Goal: Task Accomplishment & Management: Complete application form

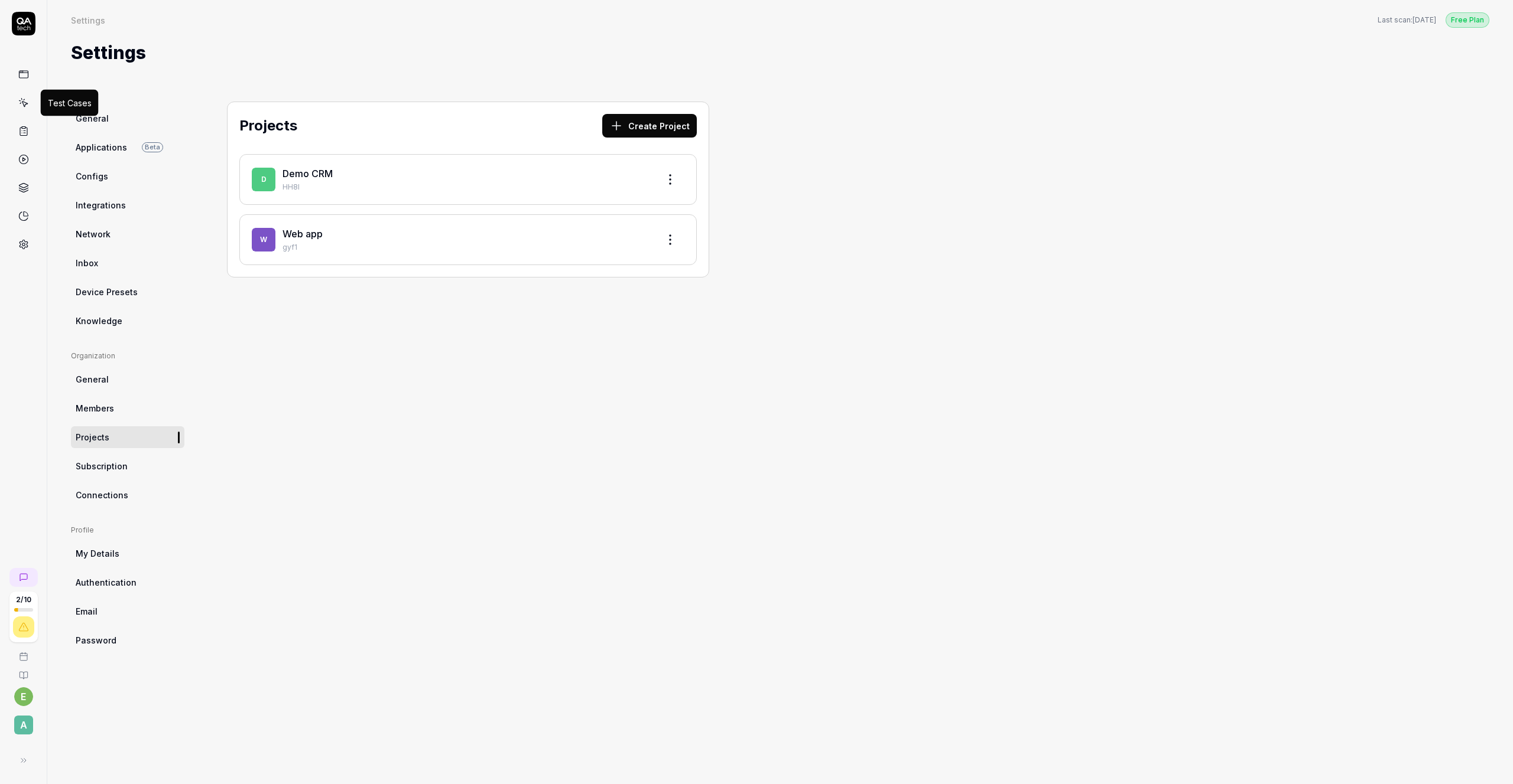
click at [29, 101] on link at bounding box center [23, 102] width 22 height 22
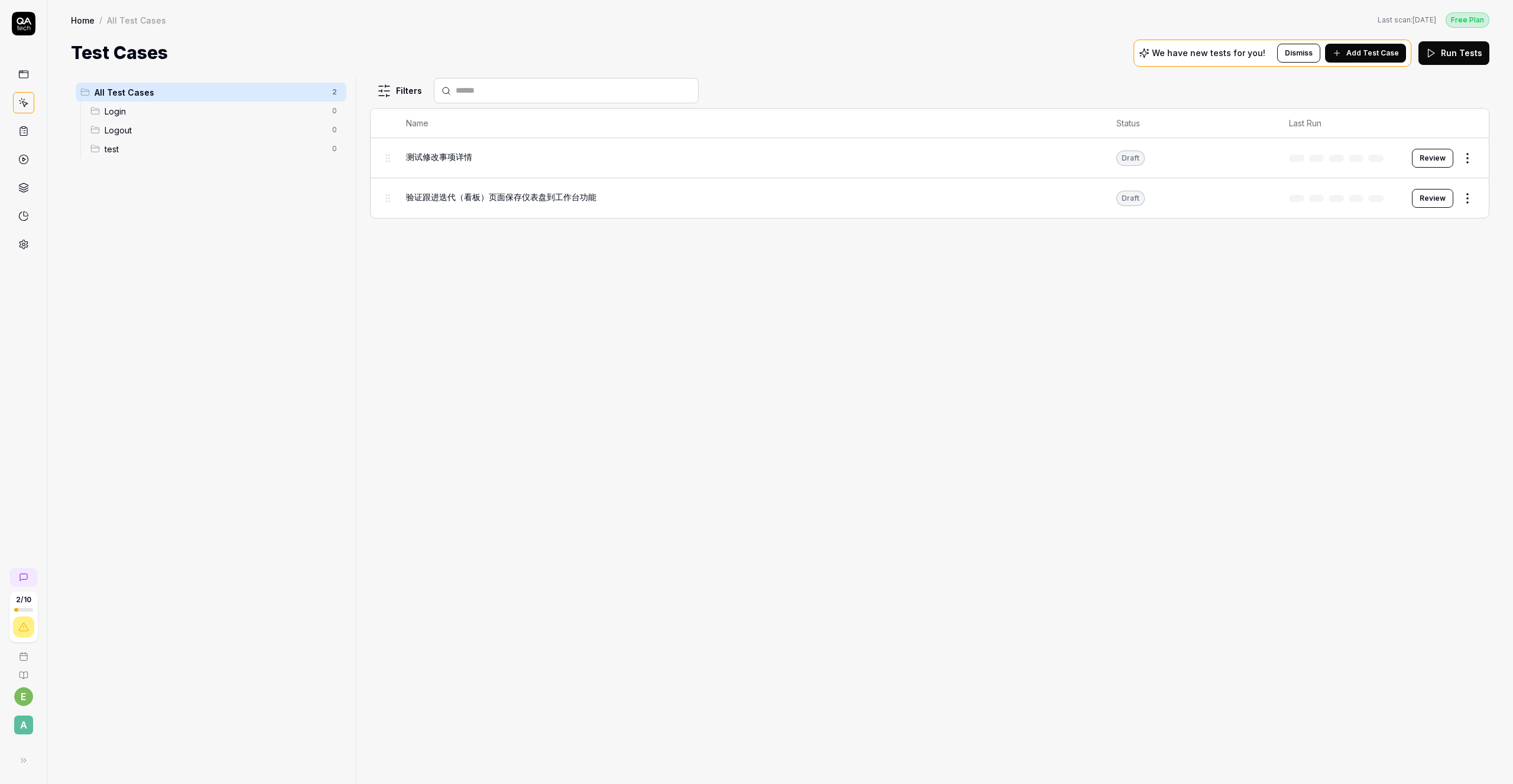
click at [474, 199] on span "验证跟进迭代（看板）页面保存仪表盘到工作台功能" at bounding box center [501, 197] width 190 height 13
click at [477, 194] on span "验证跟进迭代（看板）页面保存仪表盘到工作台功能" at bounding box center [501, 197] width 190 height 13
click at [1386, 298] on div "Edit" at bounding box center [1418, 299] width 112 height 26
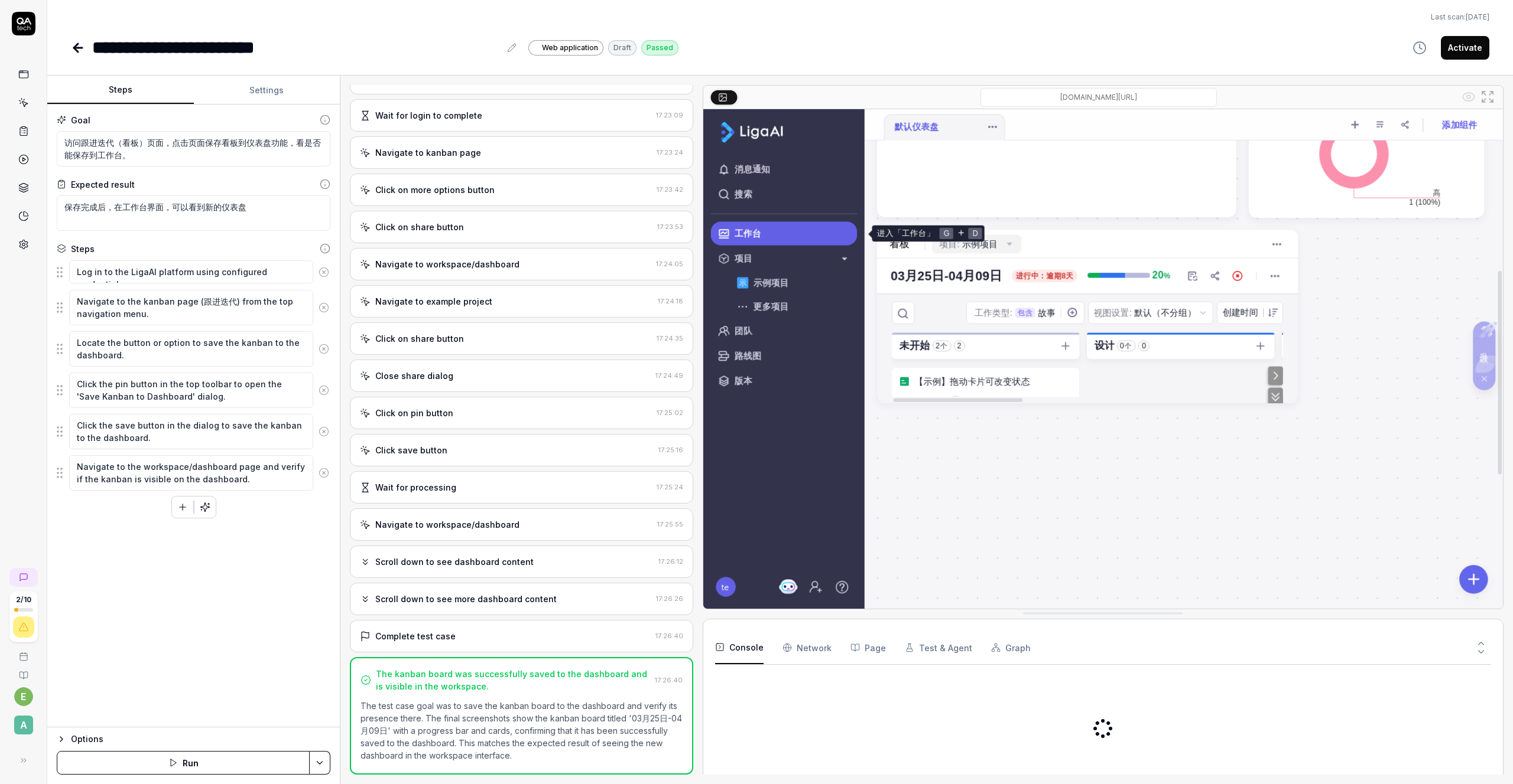
scroll to position [209, 0]
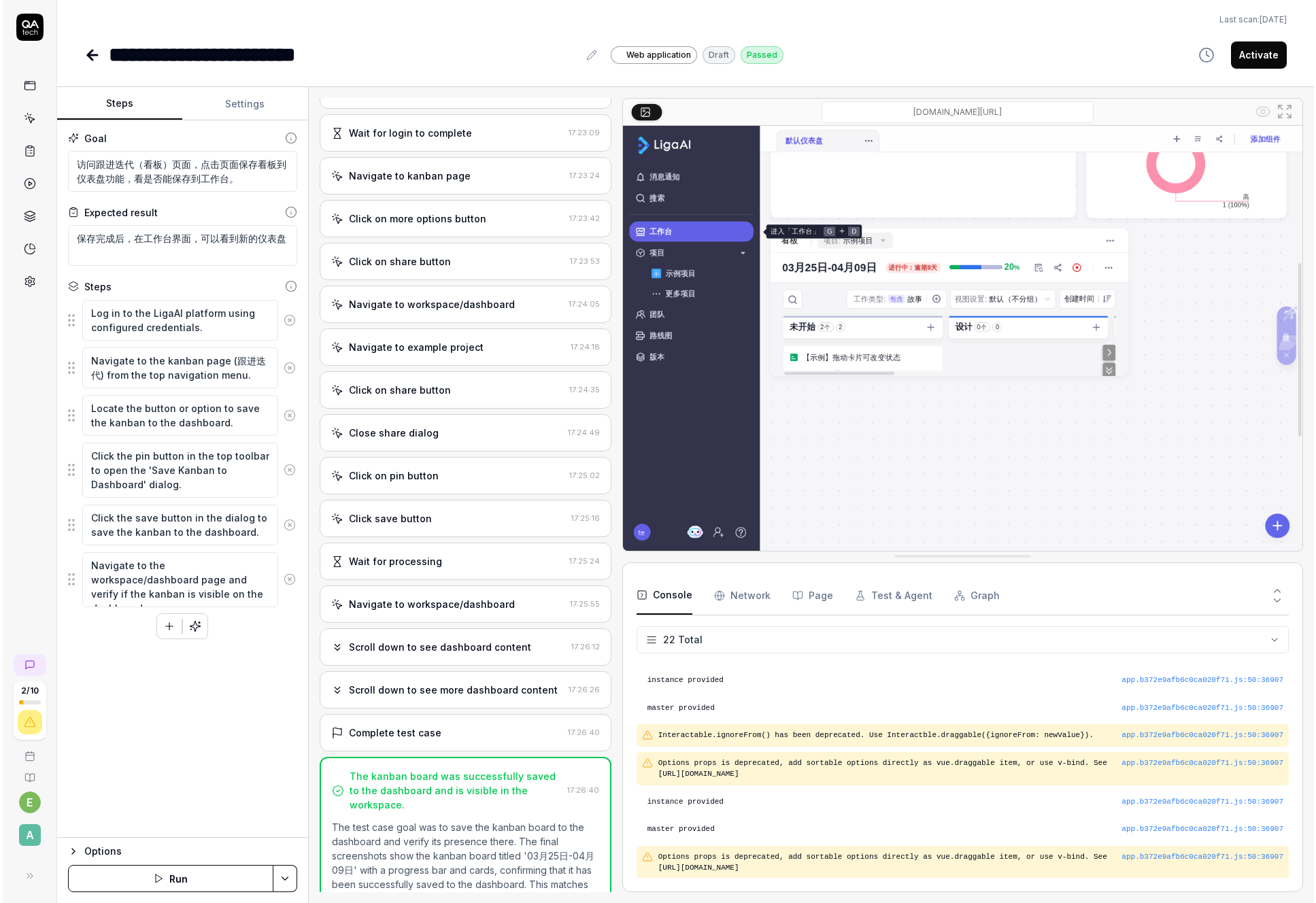
scroll to position [471, 0]
click at [433, 169] on div "Navigate to kanban page" at bounding box center [408, 176] width 121 height 15
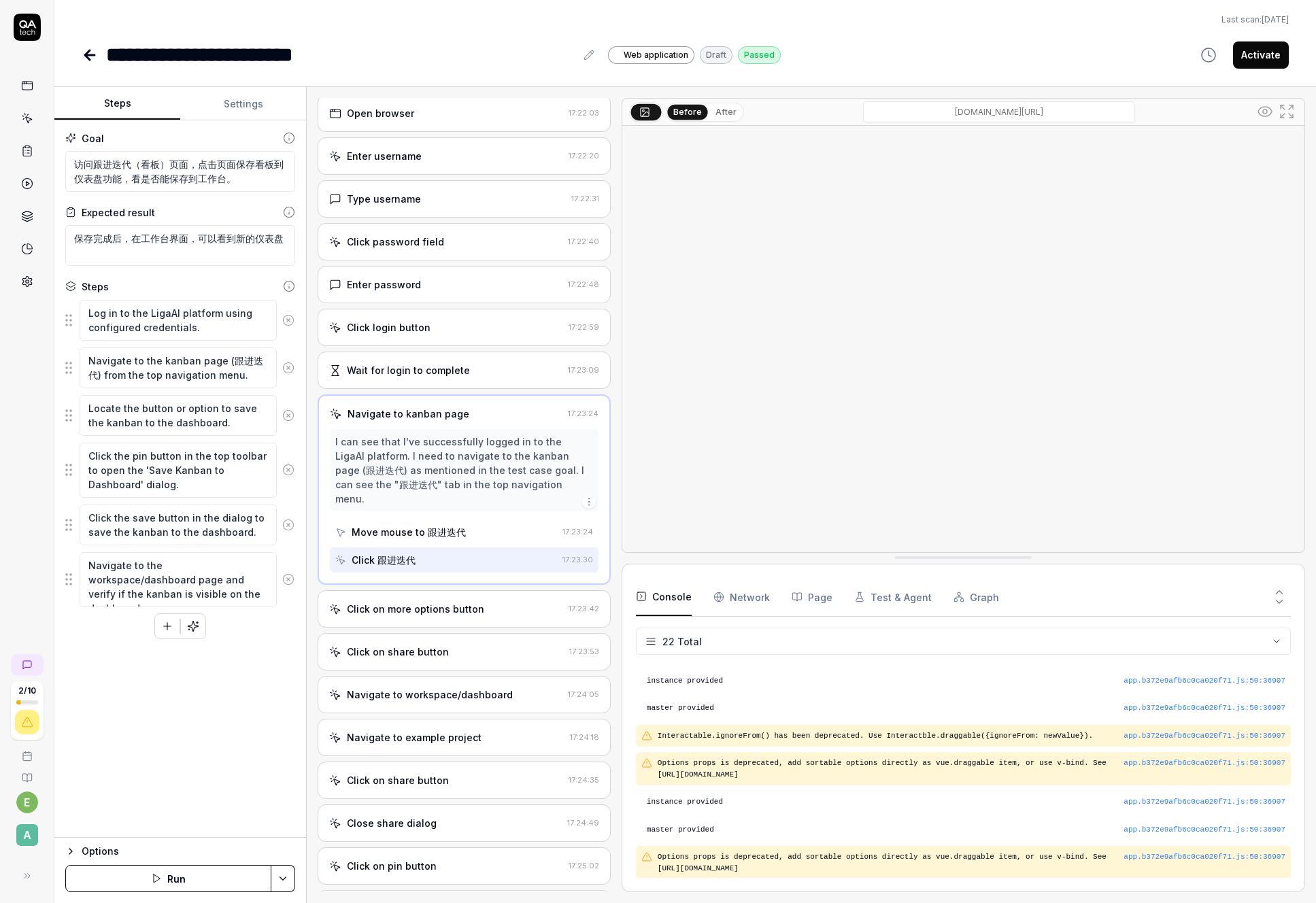
scroll to position [0, 0]
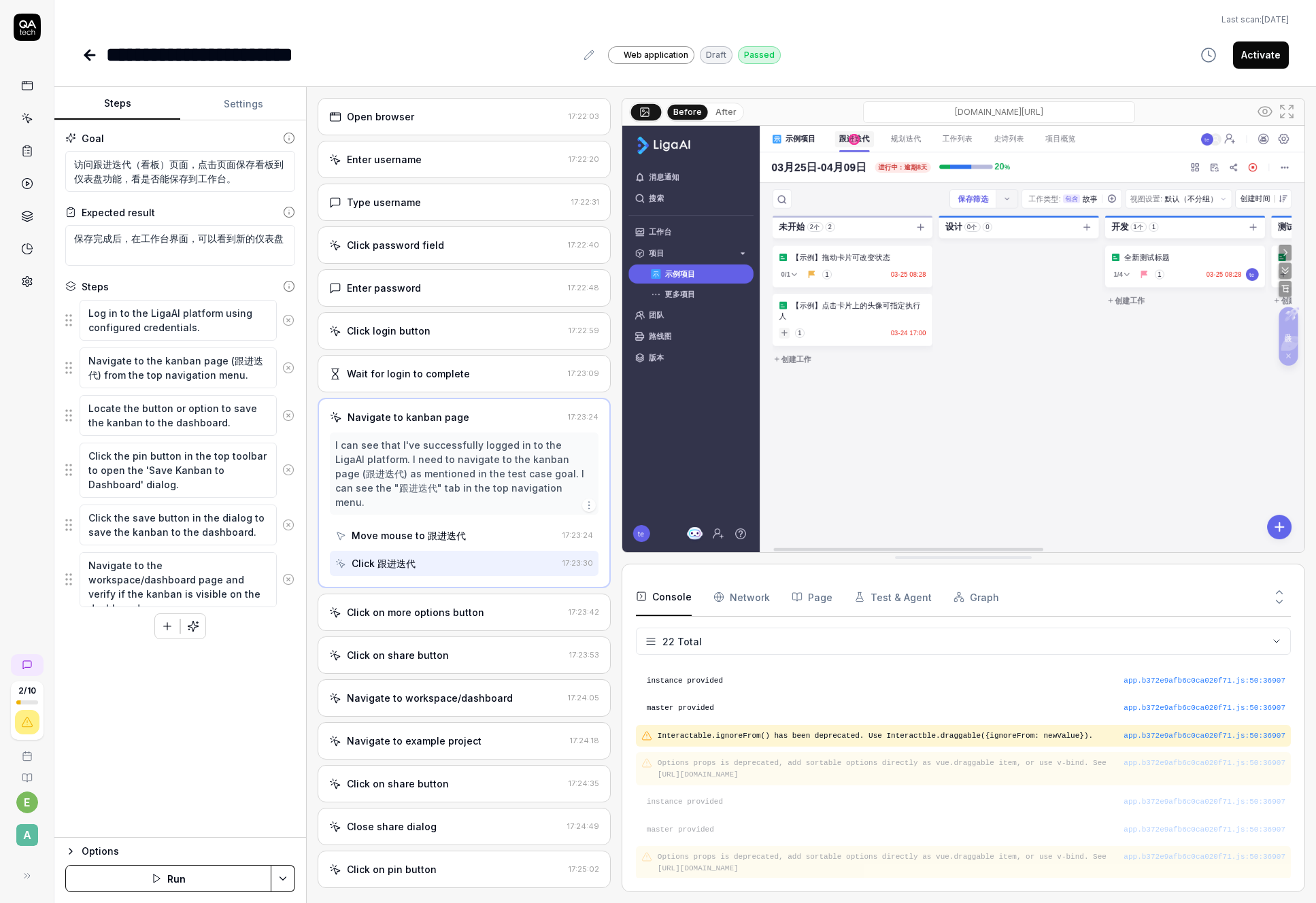
click at [970, 402] on img at bounding box center [963, 339] width 682 height 426
click at [454, 376] on div "Wait for login to complete" at bounding box center [409, 374] width 123 height 15
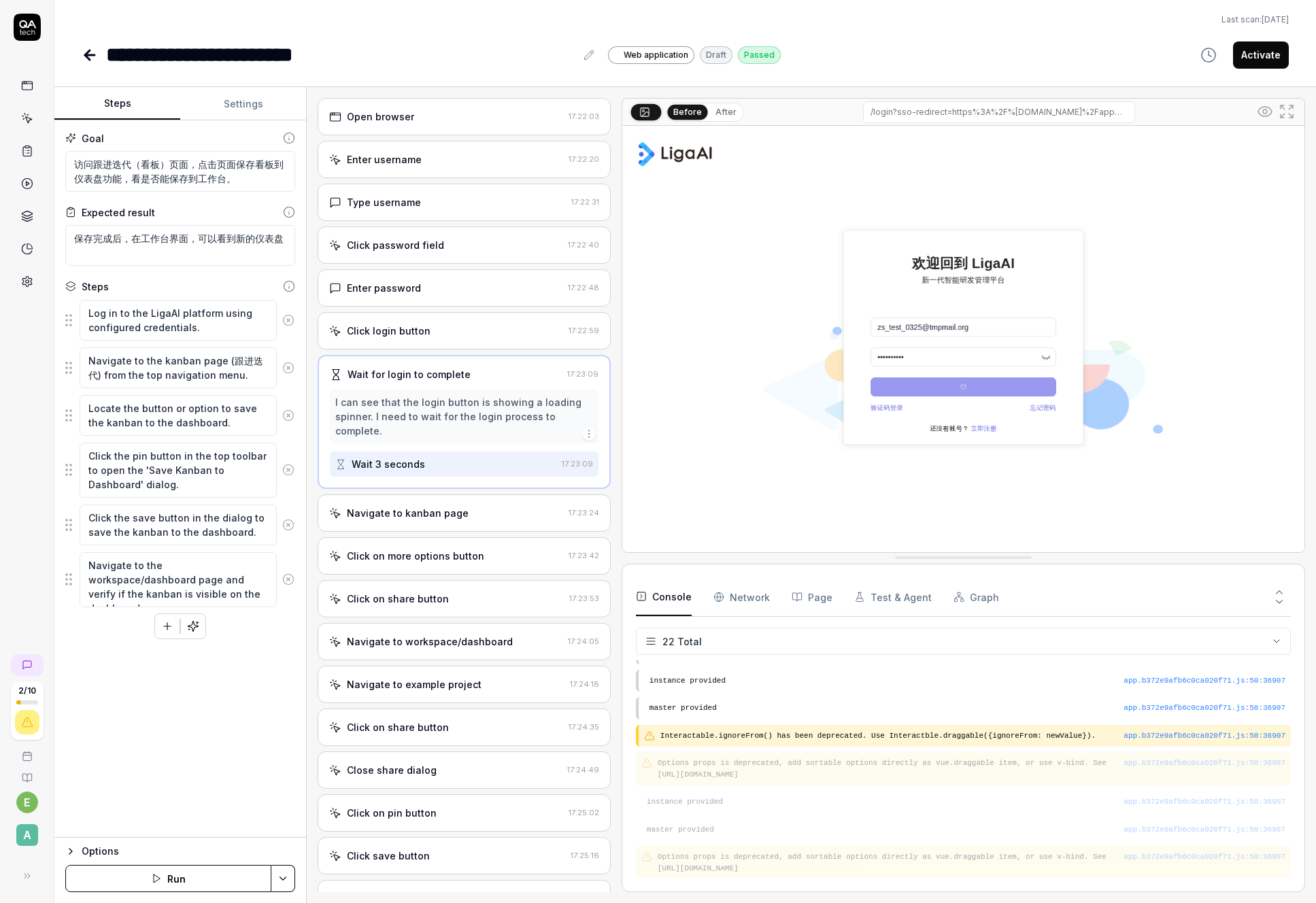
click at [457, 506] on div "Navigate to kanban page" at bounding box center [408, 514] width 121 height 15
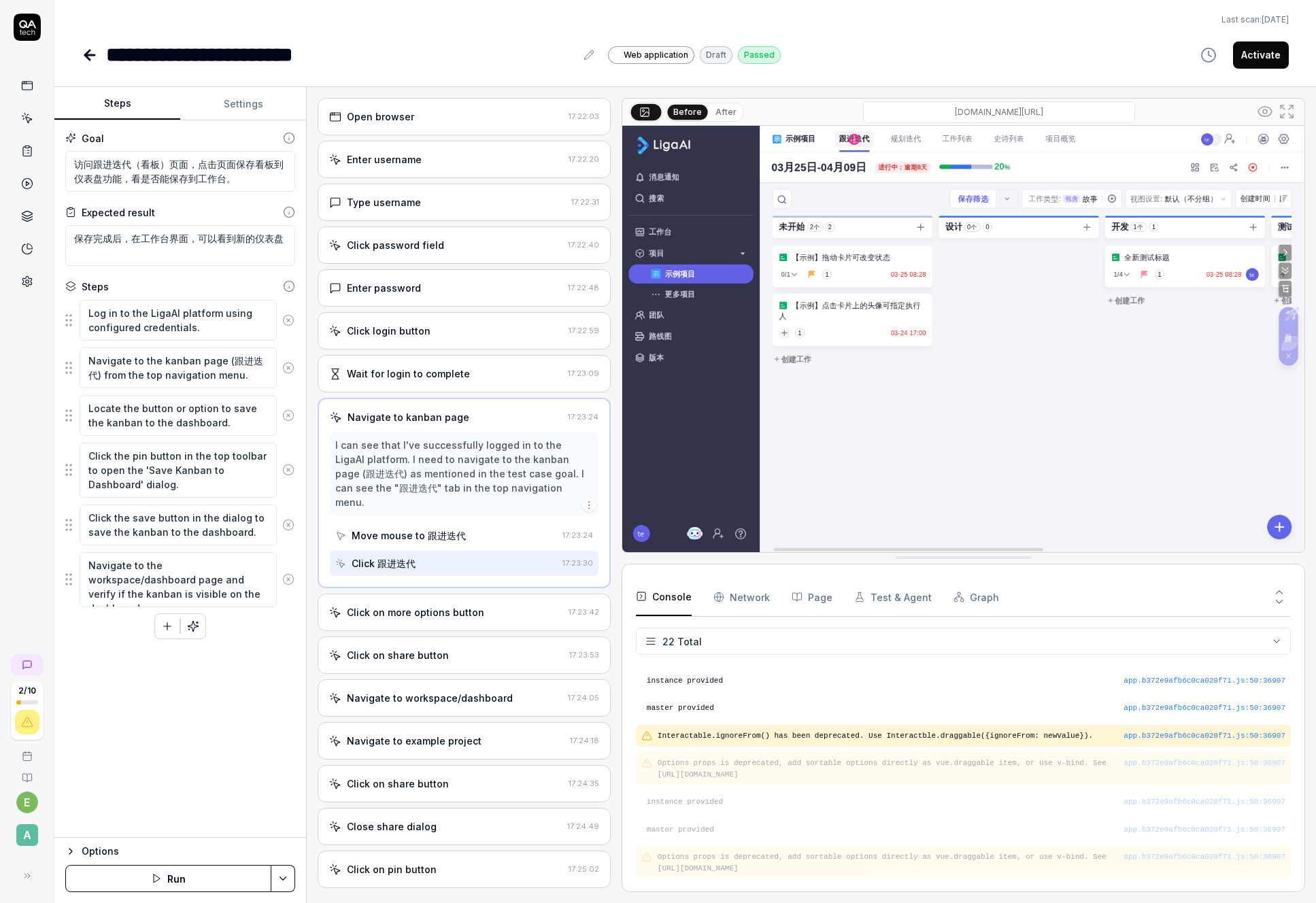
click at [444, 528] on div "Move mouse to 跟进迭代" at bounding box center [409, 536] width 114 height 15
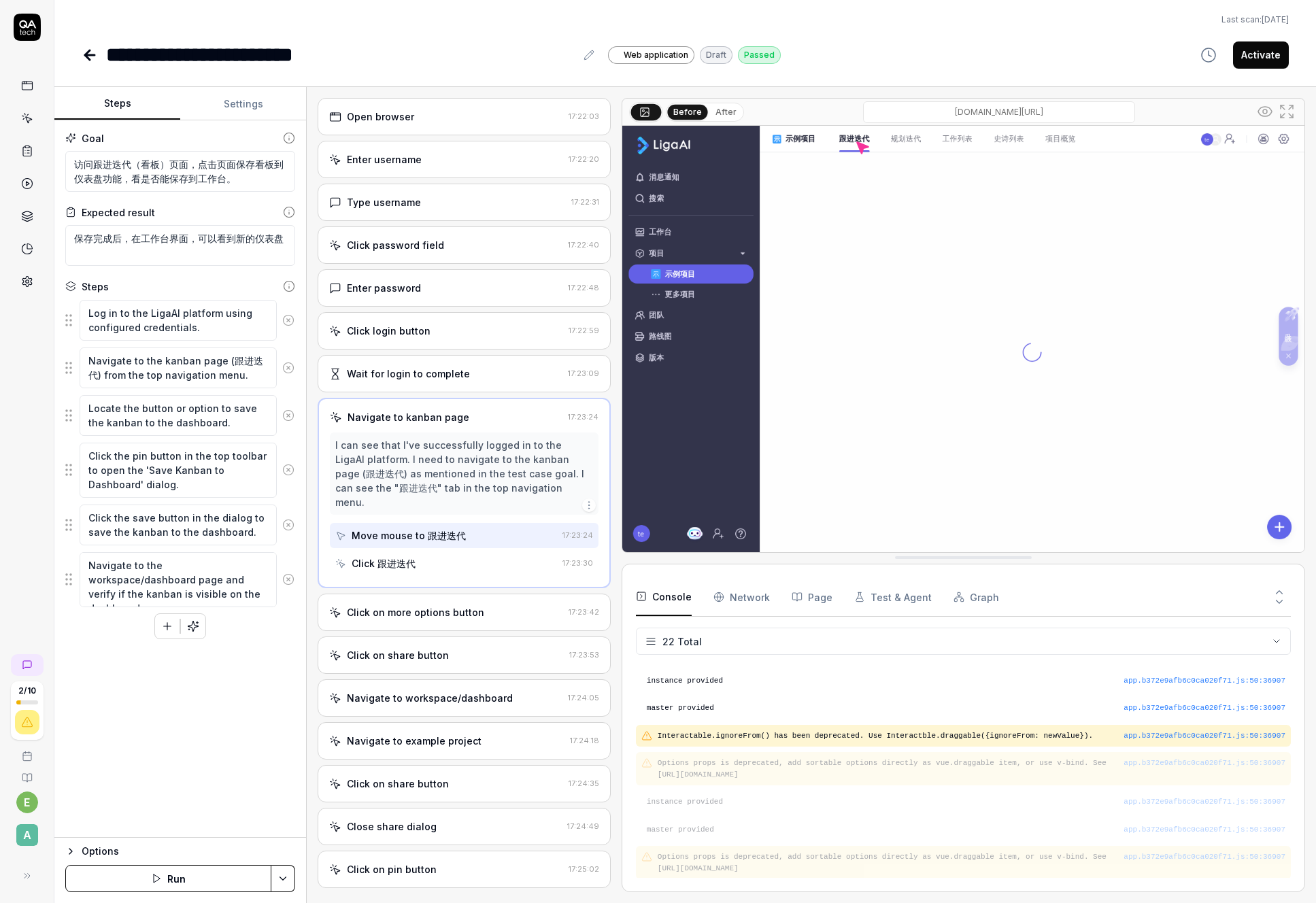
click at [443, 550] on div "Click 跟进迭代" at bounding box center [445, 562] width 222 height 25
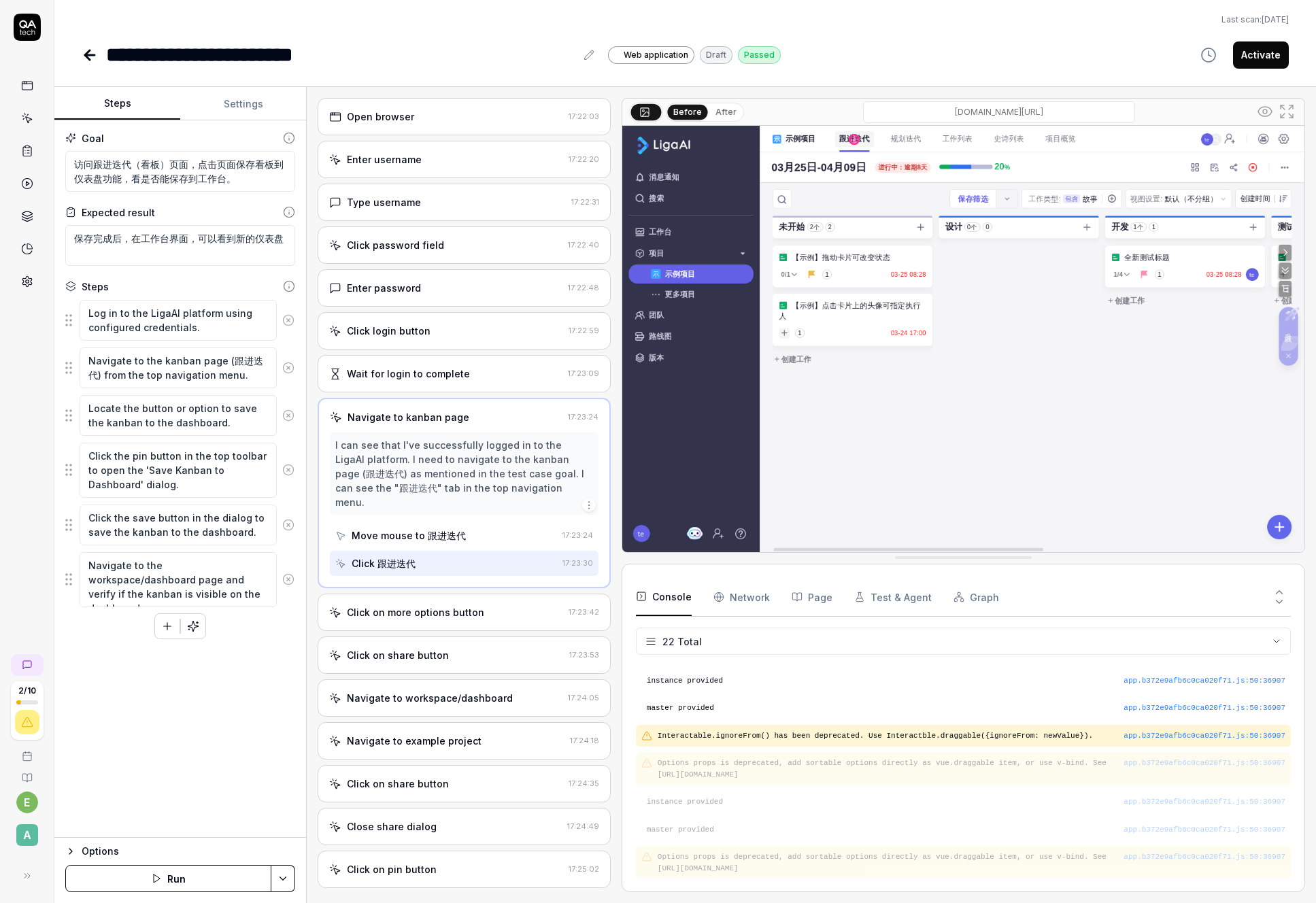
click at [441, 528] on div "Move mouse to 跟进迭代" at bounding box center [409, 536] width 114 height 15
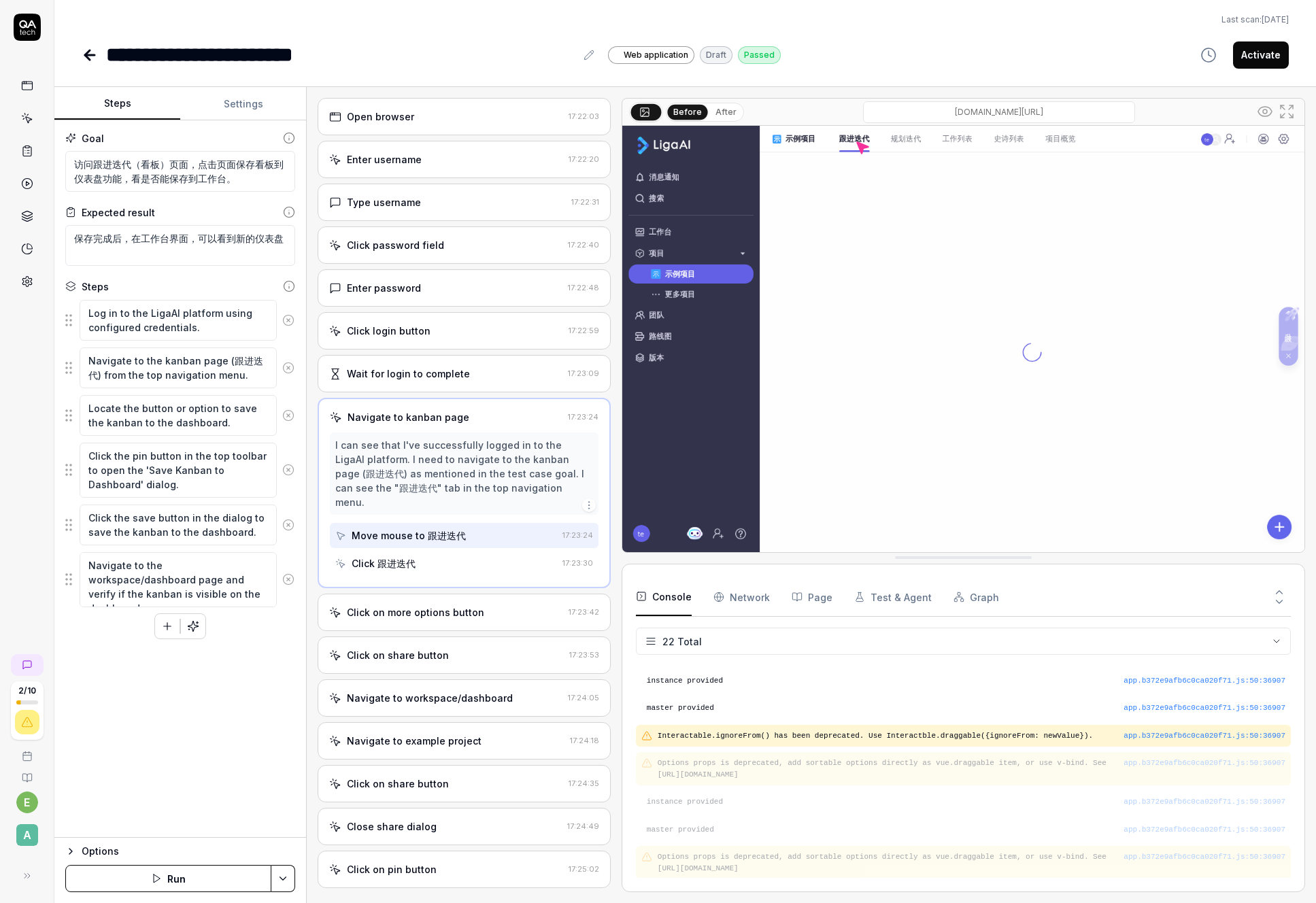
click at [434, 594] on div "Click on more options button 17:23:42" at bounding box center [464, 612] width 293 height 38
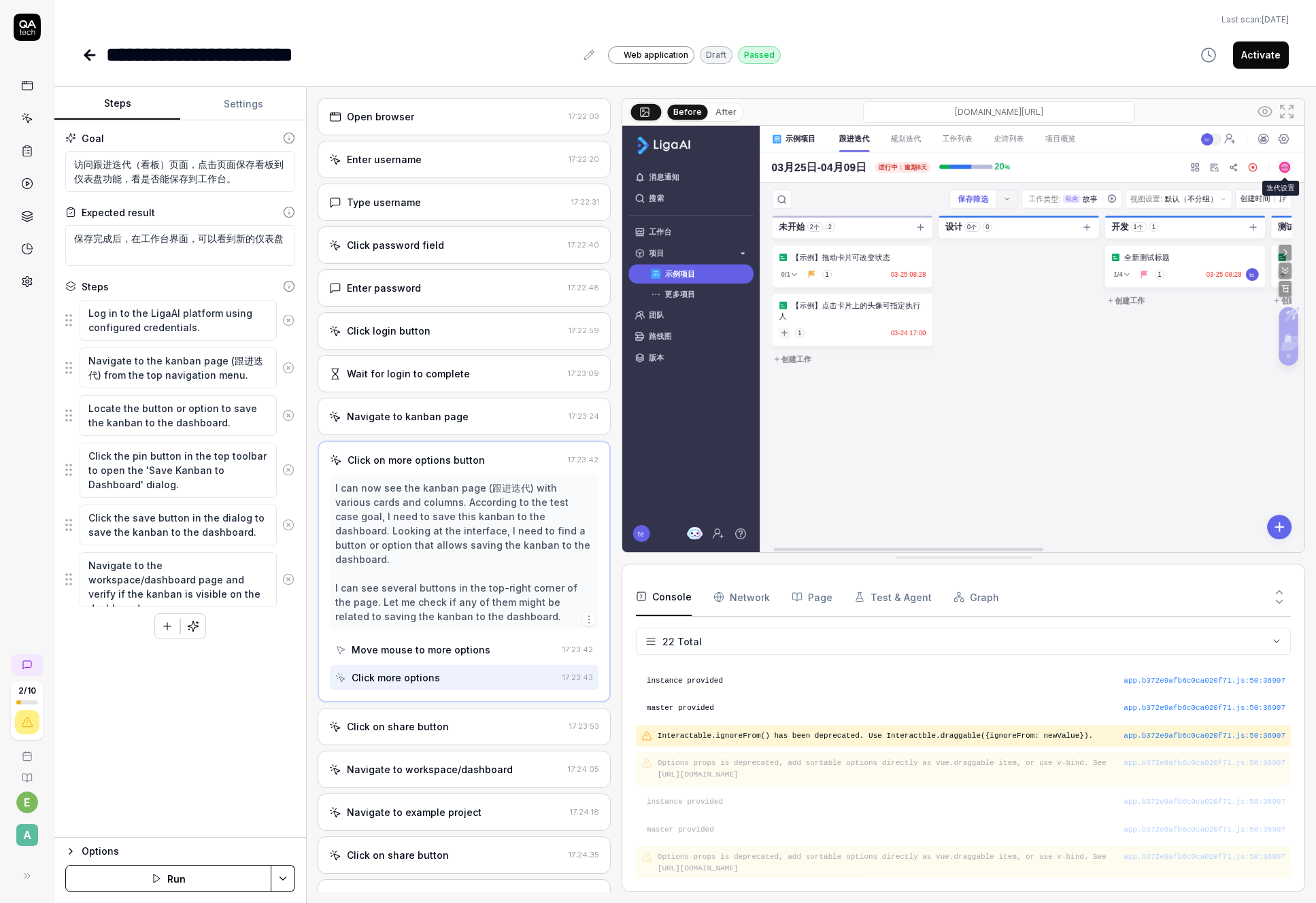
click at [452, 643] on div "Move mouse to more options" at bounding box center [421, 650] width 139 height 15
click at [456, 681] on div "Click on more options button 17:23:42 I can now see the kanban page (跟进迭代) with…" at bounding box center [464, 572] width 293 height 261
click at [731, 116] on button "After" at bounding box center [725, 112] width 32 height 15
click at [687, 109] on button "Before" at bounding box center [687, 112] width 40 height 15
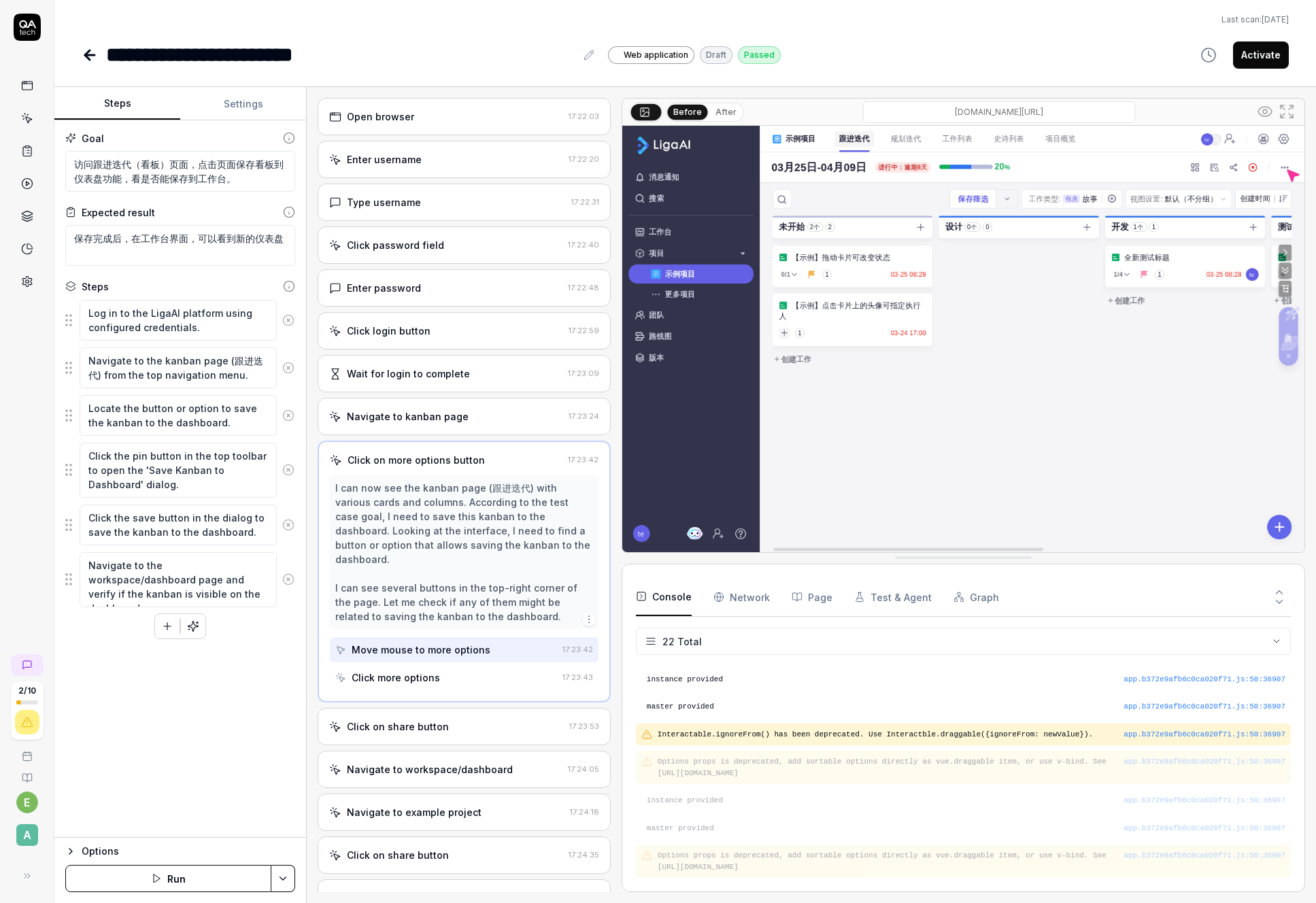
click at [710, 109] on button "After" at bounding box center [725, 112] width 32 height 15
click at [686, 110] on button "Before" at bounding box center [687, 112] width 40 height 15
click at [715, 106] on button "After" at bounding box center [725, 112] width 32 height 15
click at [687, 108] on button "Before" at bounding box center [687, 112] width 40 height 15
click at [715, 107] on button "After" at bounding box center [725, 112] width 32 height 15
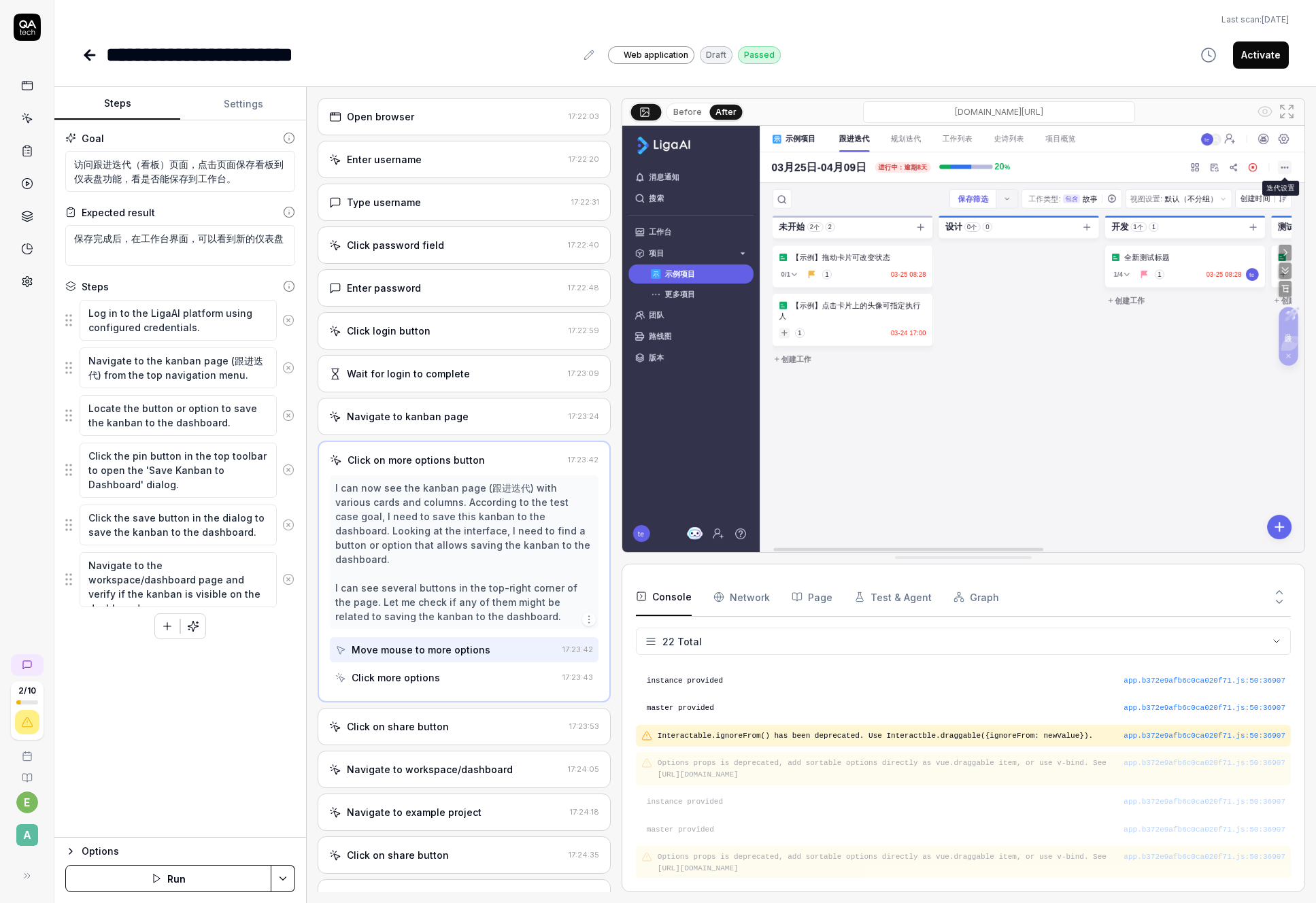
click at [692, 109] on button "Before" at bounding box center [687, 112] width 40 height 15
click at [649, 113] on icon at bounding box center [645, 111] width 11 height 11
click at [687, 110] on button "Before" at bounding box center [687, 111] width 40 height 15
click at [725, 110] on button "After" at bounding box center [725, 112] width 32 height 15
click at [885, 108] on input "[DOMAIN_NAME][URL]" at bounding box center [999, 112] width 272 height 22
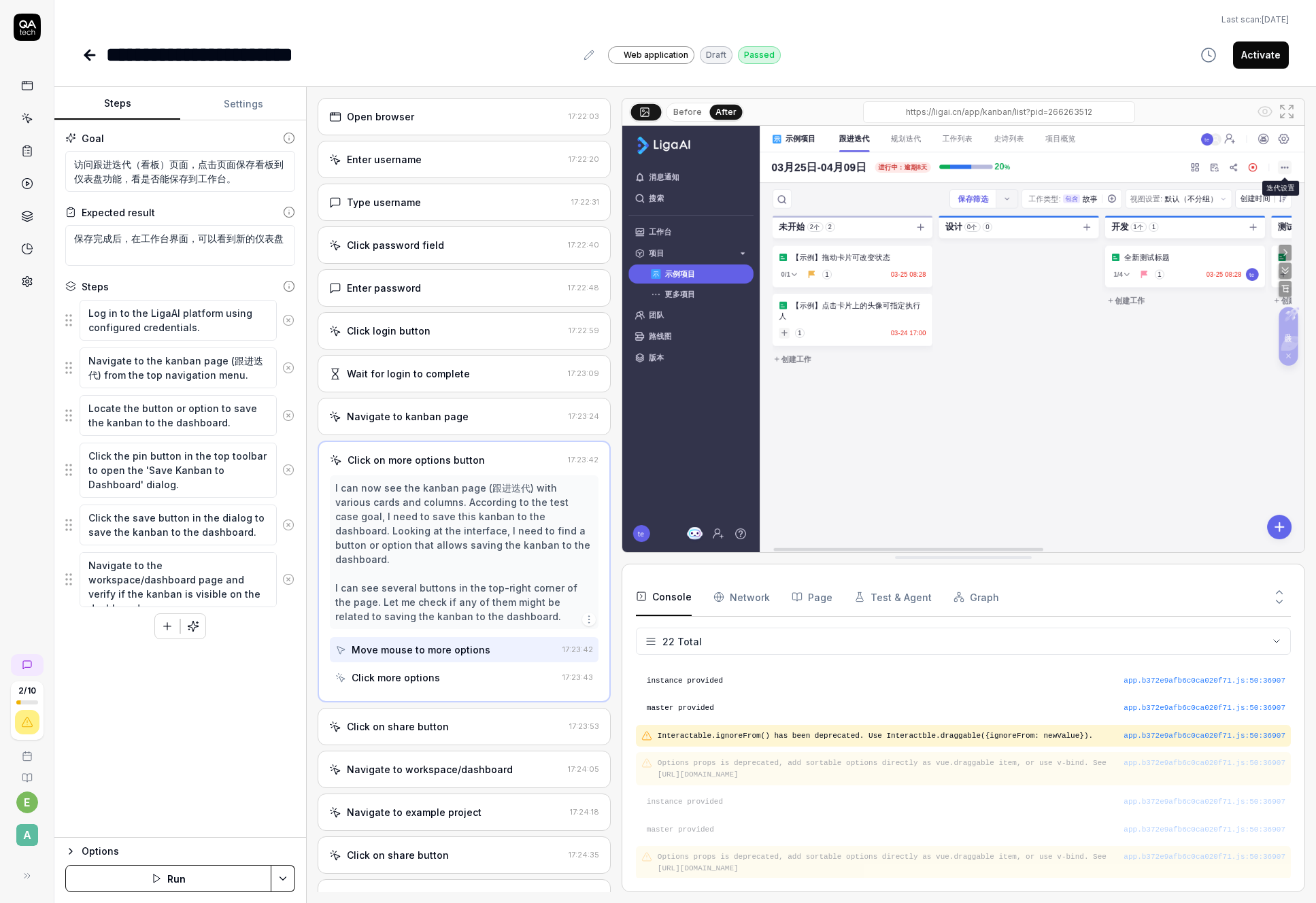
click at [1007, 110] on input "[DOMAIN_NAME][URL]" at bounding box center [999, 112] width 272 height 22
click at [1282, 110] on icon at bounding box center [1287, 111] width 17 height 17
click at [918, 332] on img at bounding box center [963, 339] width 682 height 426
click at [858, 271] on img at bounding box center [963, 339] width 682 height 426
click at [879, 418] on img at bounding box center [963, 339] width 682 height 426
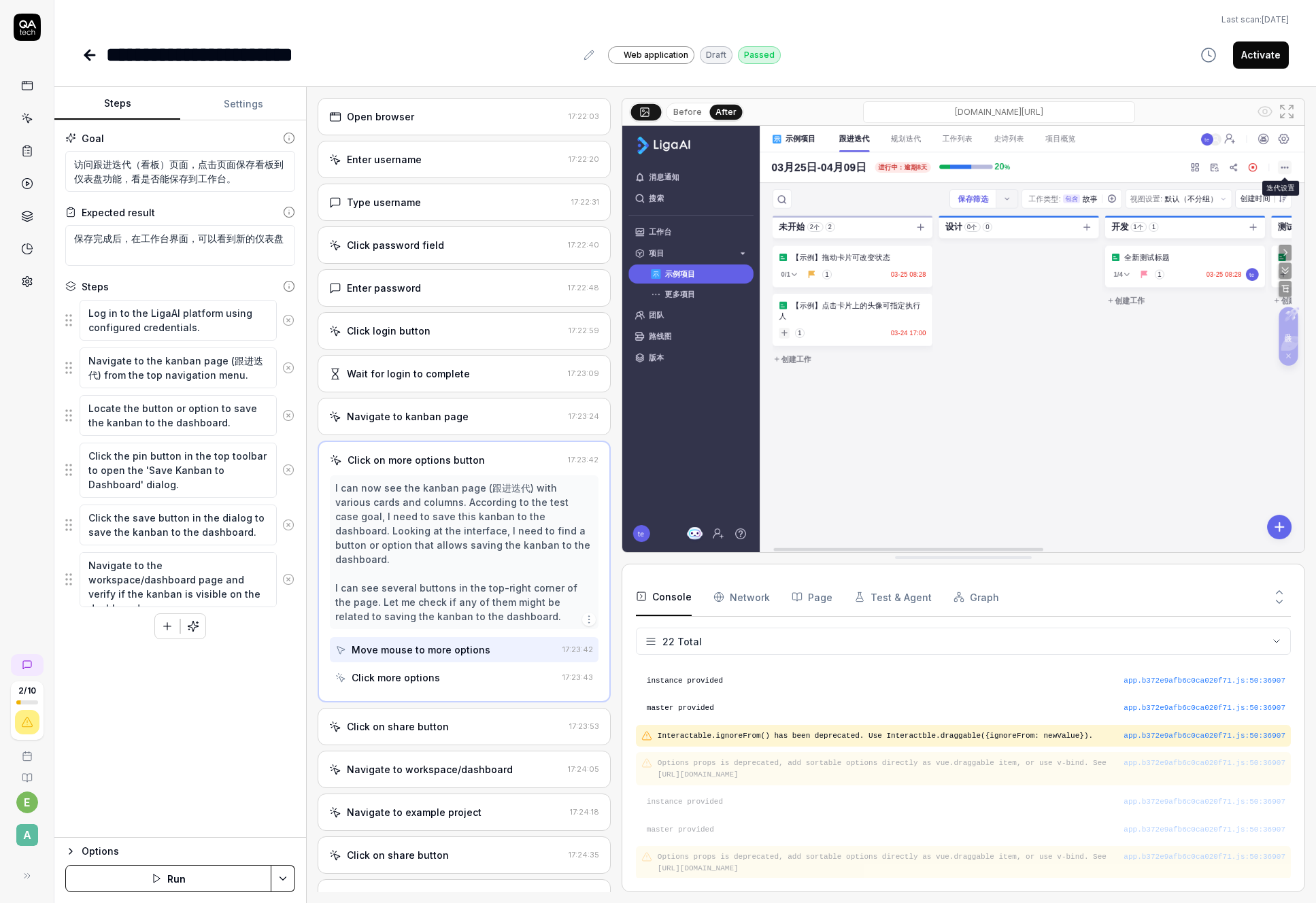
click at [753, 596] on Requests "Network" at bounding box center [741, 596] width 56 height 38
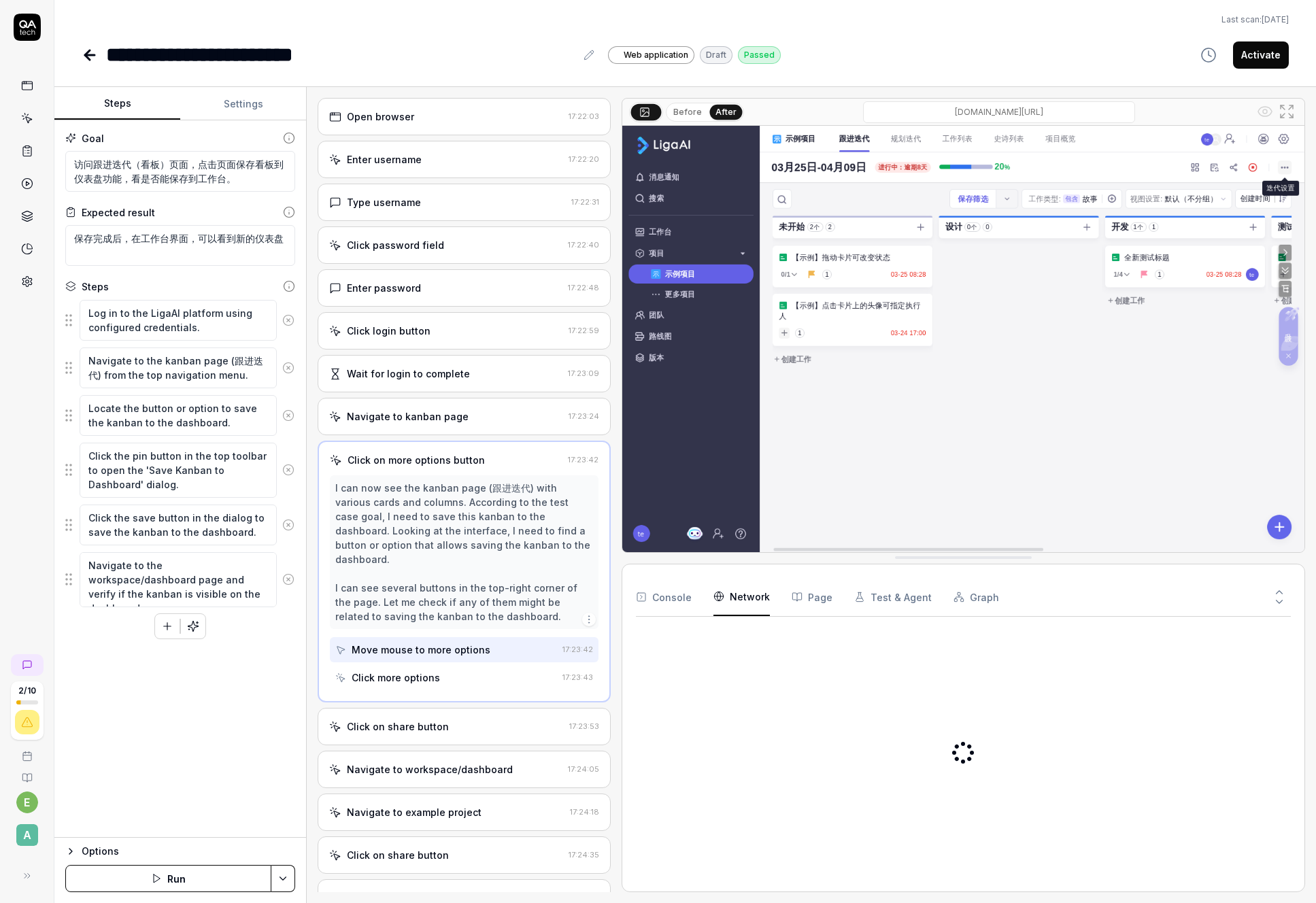
click at [684, 597] on button "Console" at bounding box center [664, 596] width 56 height 38
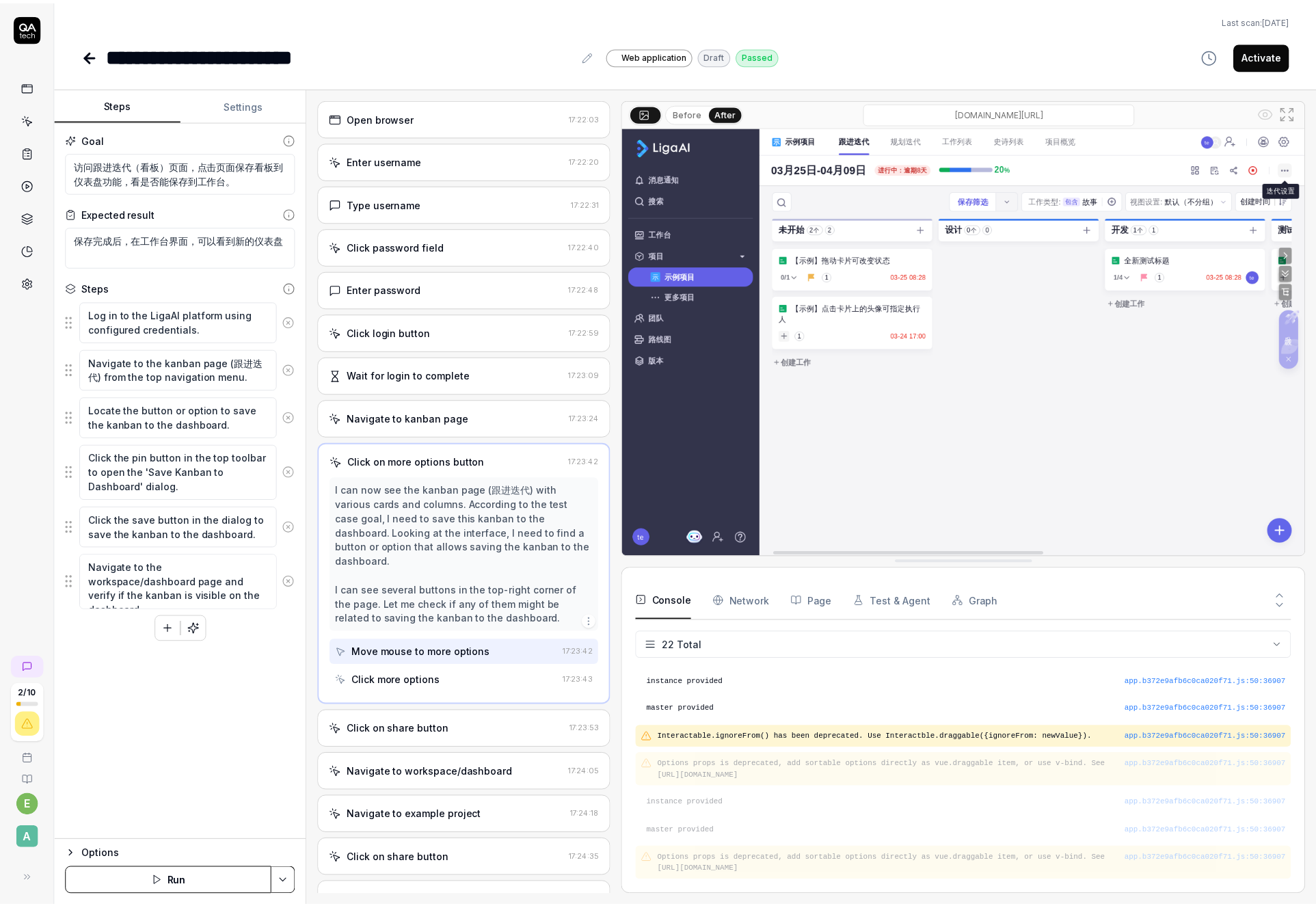
scroll to position [472, 0]
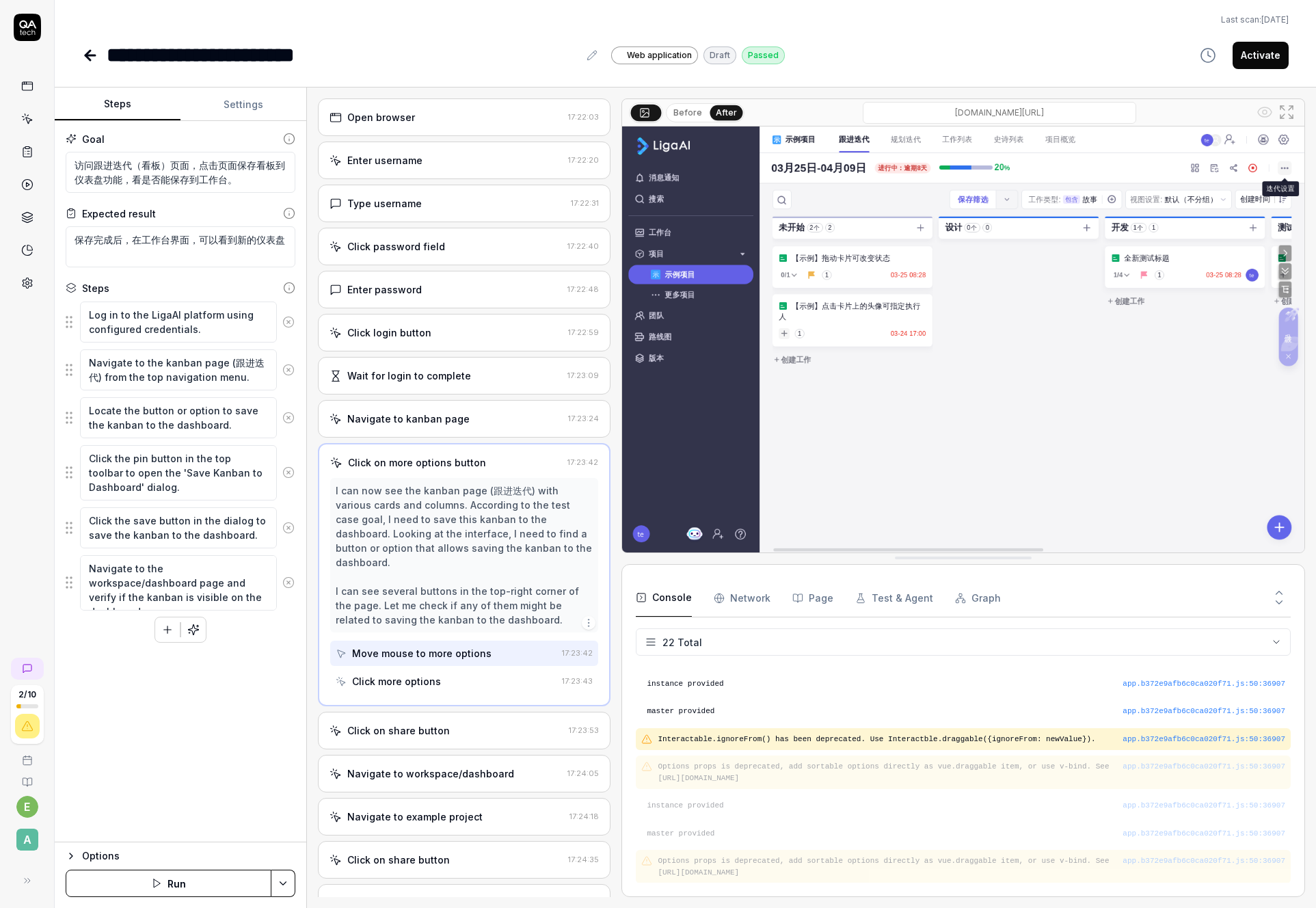
click at [409, 734] on div "Click on share button" at bounding box center [398, 731] width 103 height 15
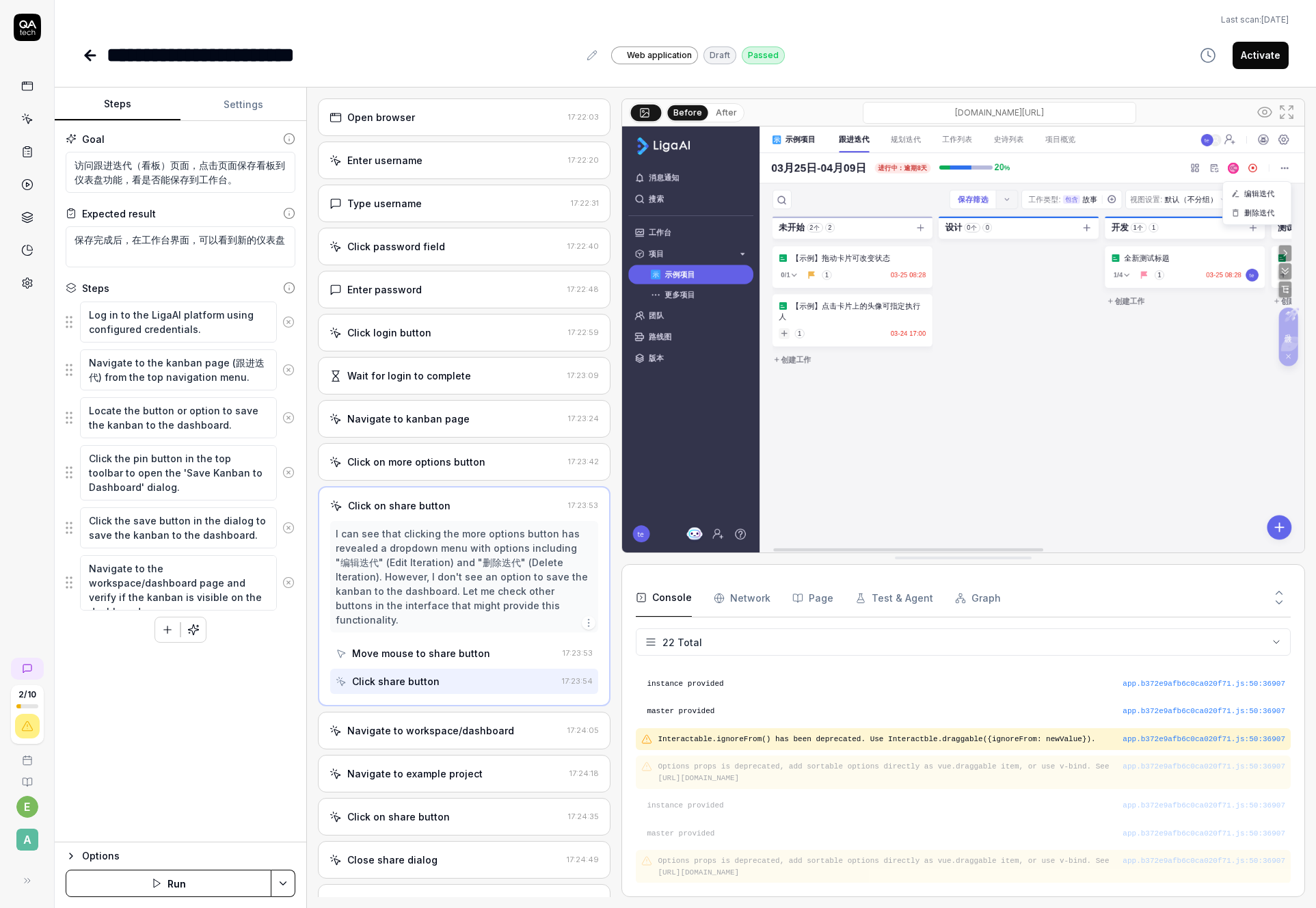
click at [417, 646] on div "Move mouse to share button" at bounding box center [421, 653] width 138 height 15
click at [412, 675] on div "Click share button" at bounding box center [396, 682] width 88 height 15
click at [441, 123] on div "Open browser" at bounding box center [446, 118] width 233 height 15
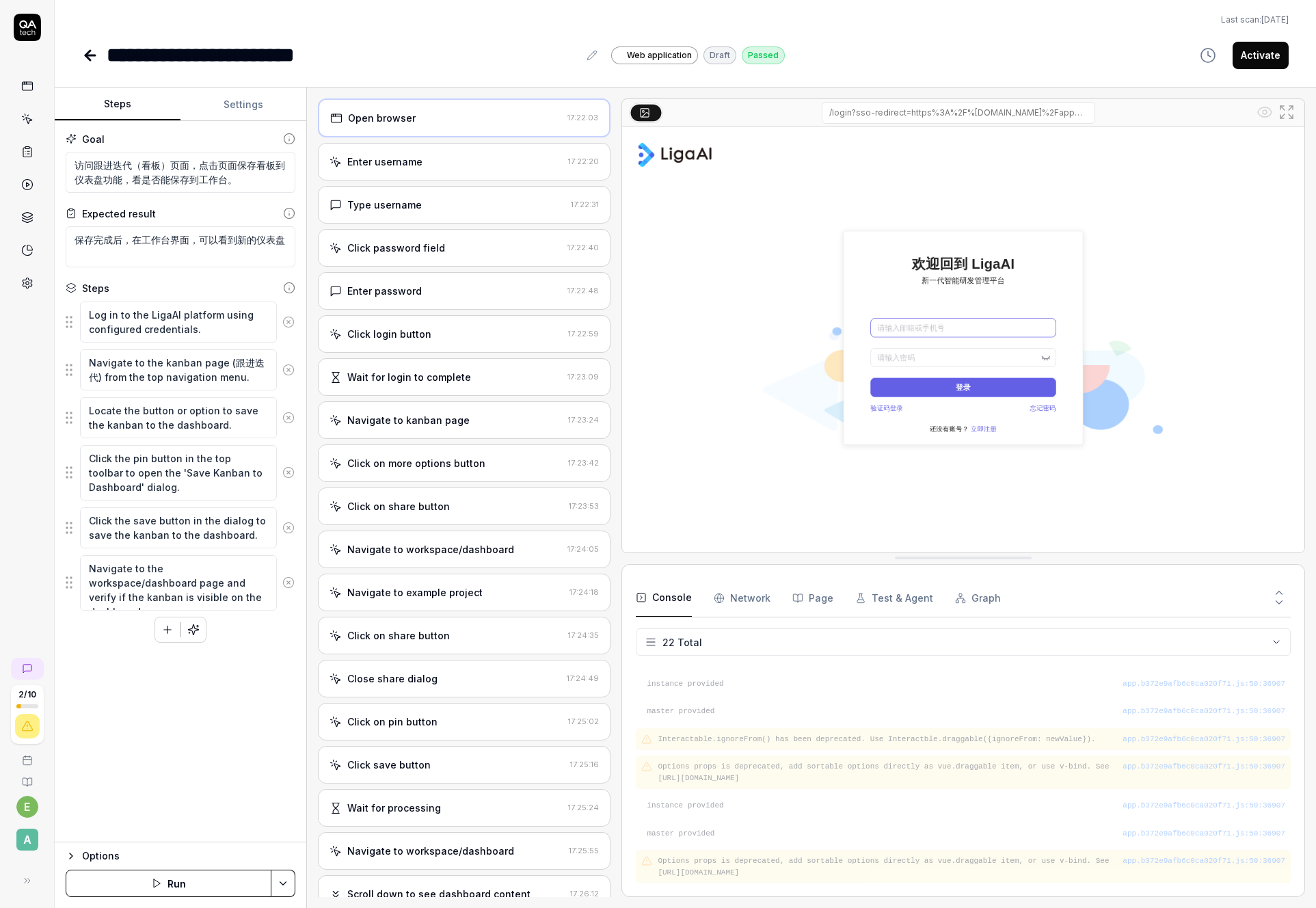
click at [436, 159] on div "Enter username" at bounding box center [446, 162] width 233 height 15
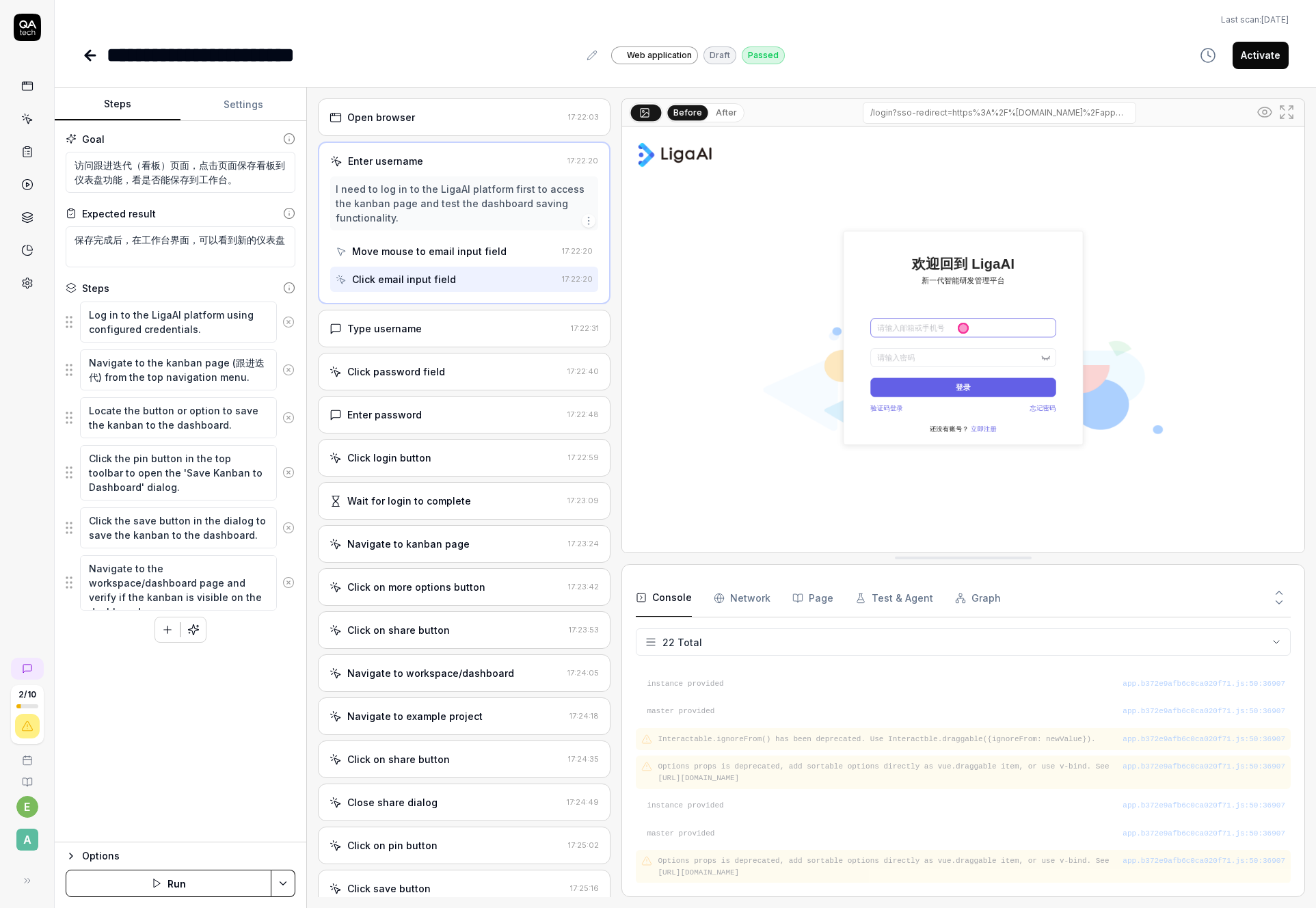
click at [430, 247] on div "Move mouse to email input field" at bounding box center [429, 252] width 155 height 15
click at [429, 271] on div "Click email input field" at bounding box center [446, 279] width 221 height 25
click at [433, 253] on div "Move mouse to email input field" at bounding box center [429, 252] width 155 height 15
click at [430, 272] on div "Click email input field" at bounding box center [404, 280] width 104 height 15
click at [429, 326] on div "Type username" at bounding box center [447, 329] width 236 height 15
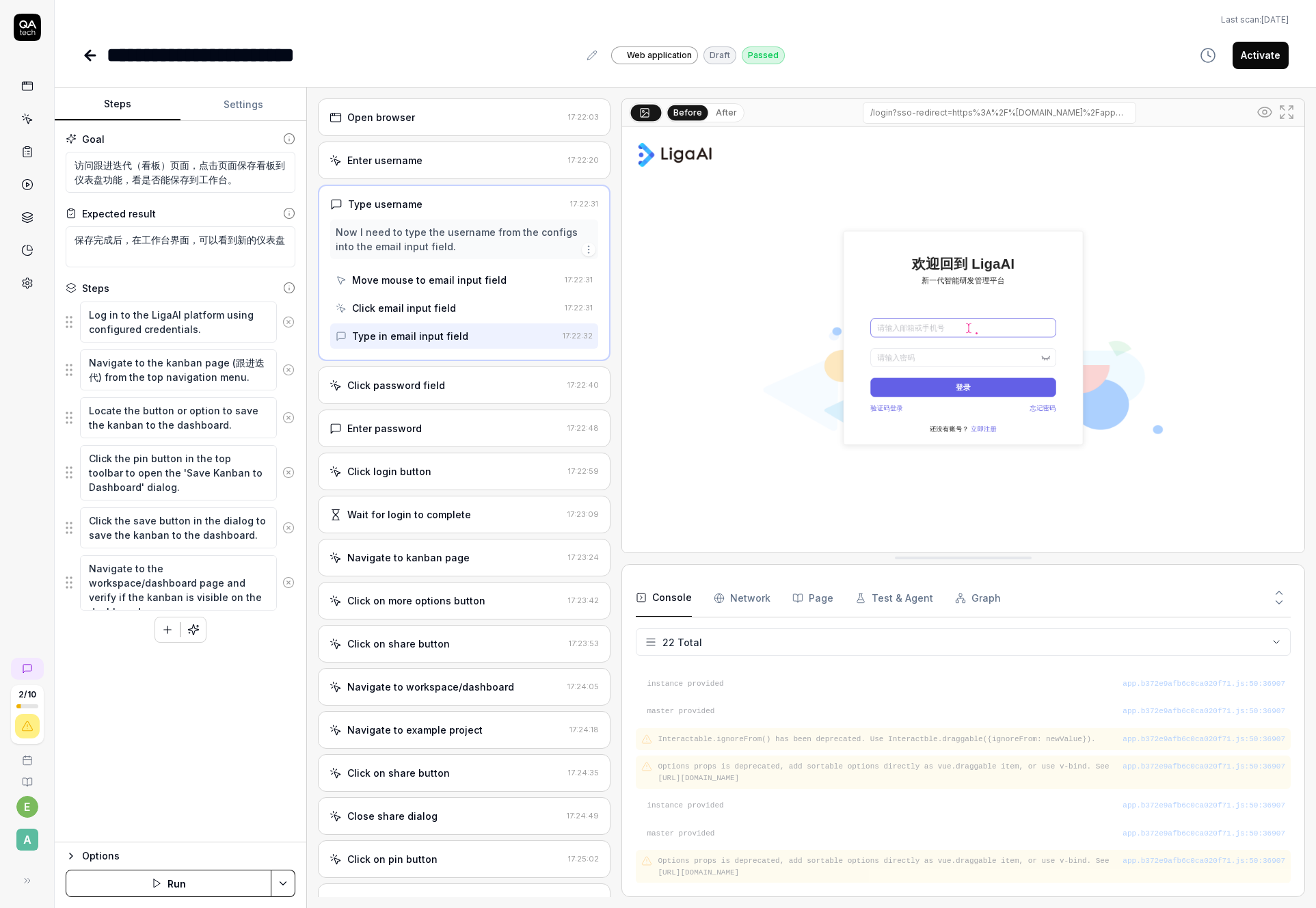
click at [438, 279] on div "Move mouse to email input field" at bounding box center [429, 280] width 155 height 15
click at [428, 297] on div "Click email input field" at bounding box center [448, 307] width 224 height 25
click at [430, 323] on div "Type in email input field" at bounding box center [446, 335] width 221 height 25
click at [428, 385] on div "Click password field" at bounding box center [396, 386] width 98 height 15
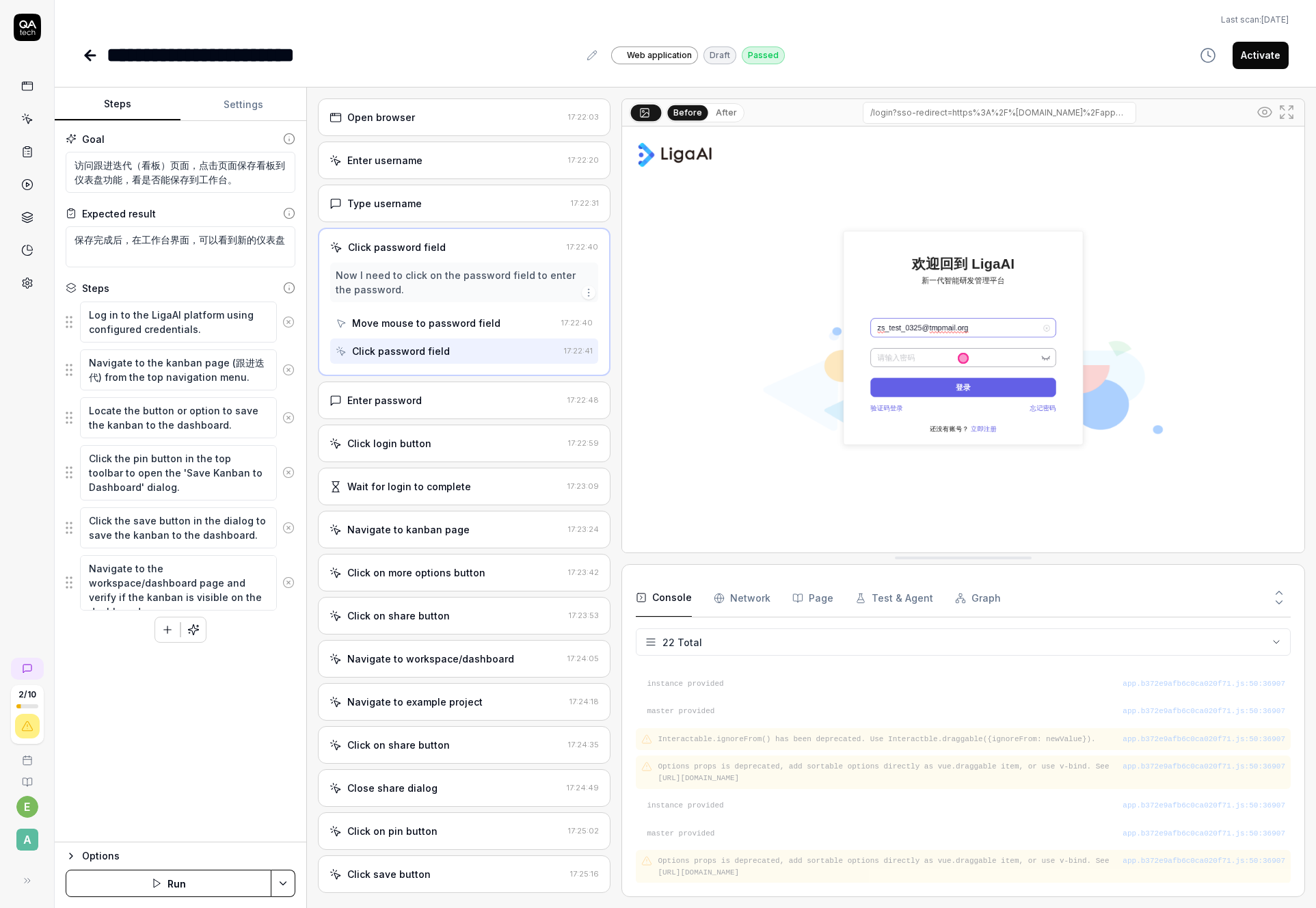
click at [434, 320] on div "Move mouse to password field" at bounding box center [427, 323] width 148 height 15
click at [431, 344] on div "Click password field" at bounding box center [402, 352] width 98 height 15
click at [419, 410] on div "Enter password [SECURITY_DATA]" at bounding box center [465, 400] width 292 height 38
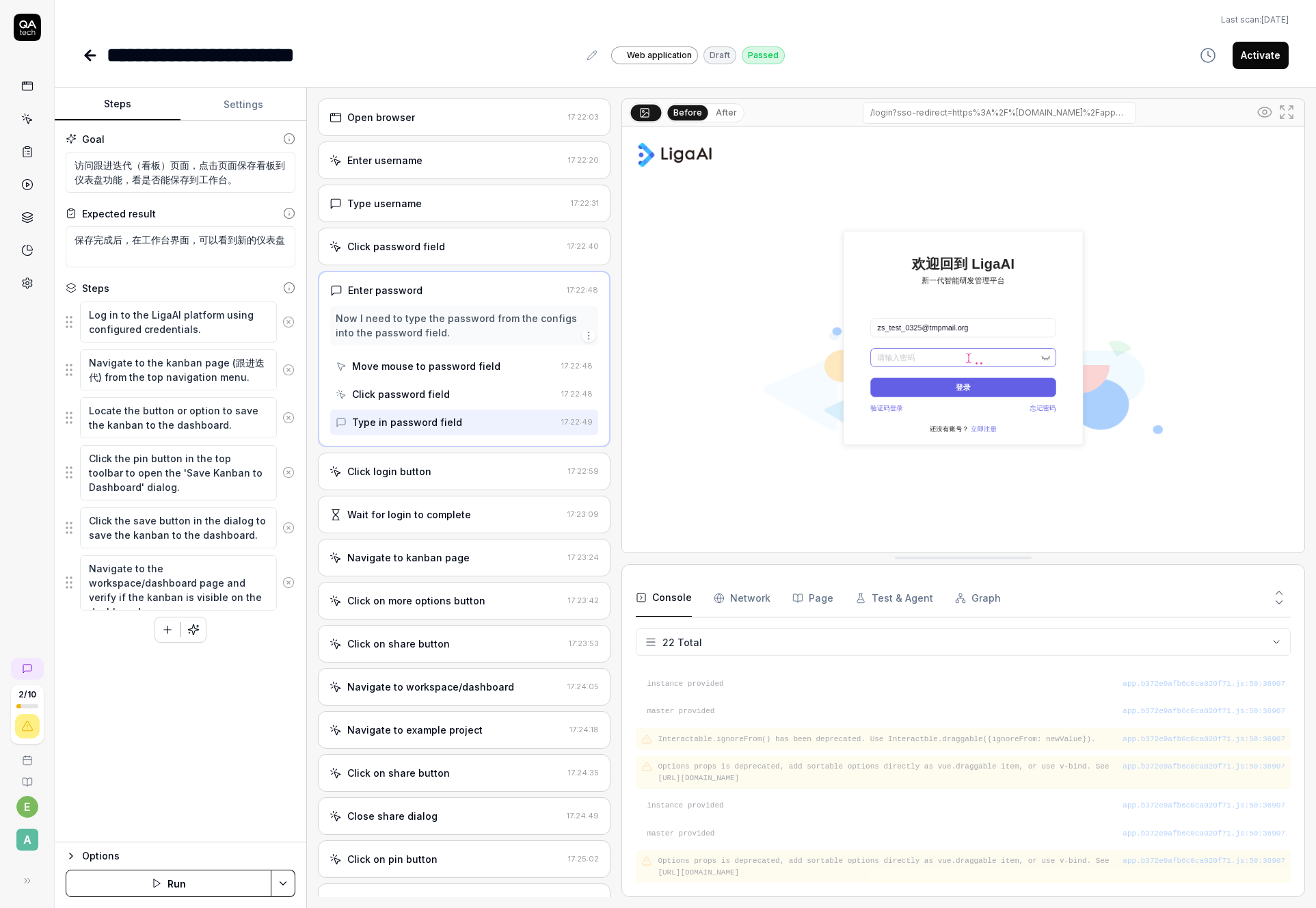
click at [426, 367] on div "Move mouse to password field" at bounding box center [427, 367] width 148 height 15
click at [417, 390] on div "Click password field" at bounding box center [402, 394] width 98 height 15
click at [423, 416] on div "Type in password field" at bounding box center [407, 423] width 110 height 15
click at [423, 479] on div "Click login button 17:22:59" at bounding box center [465, 471] width 292 height 38
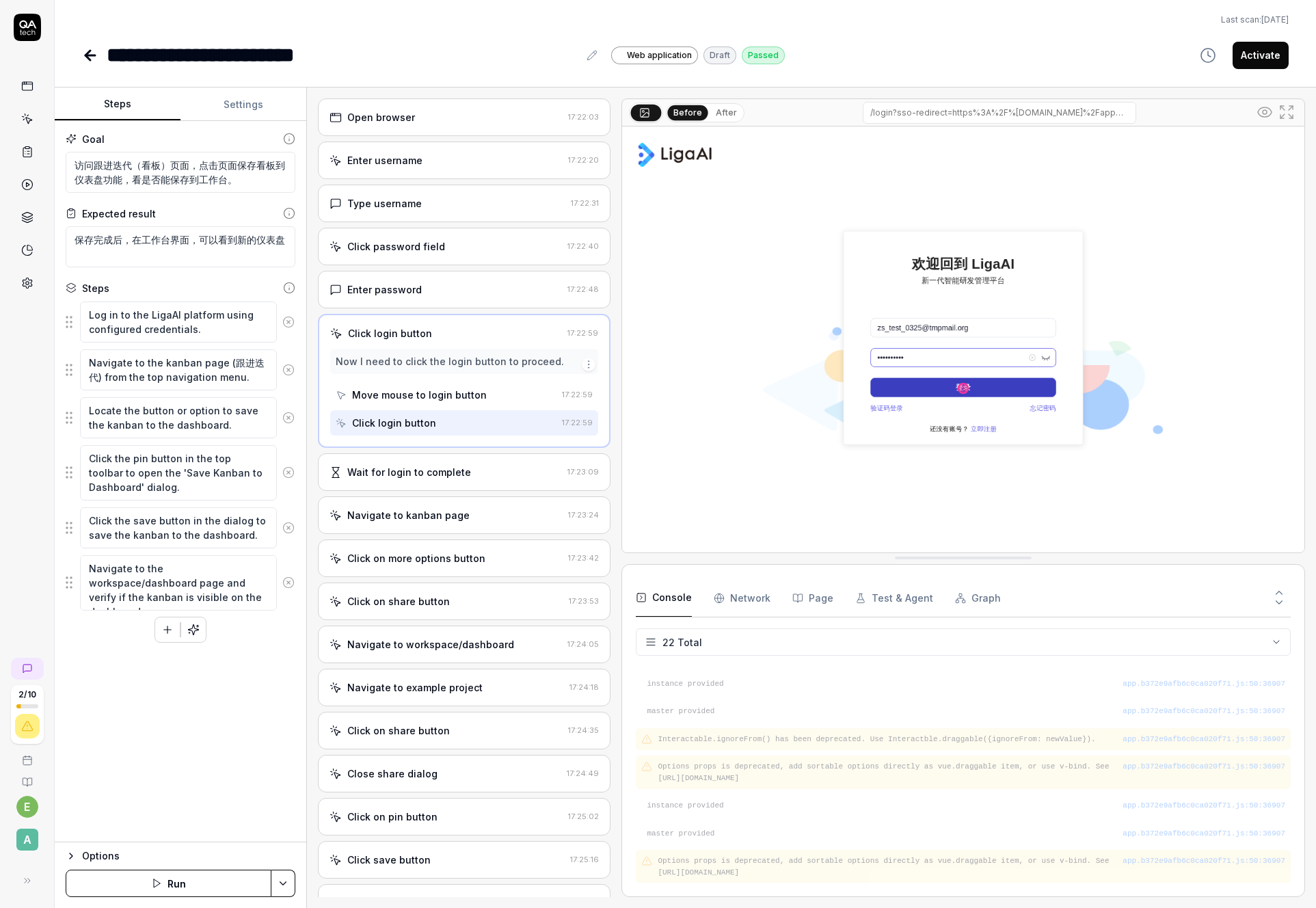
click at [423, 394] on div "Move mouse to login button" at bounding box center [420, 395] width 135 height 15
click at [421, 407] on div "Move mouse to login button" at bounding box center [446, 394] width 221 height 25
click at [413, 422] on div "Click login button" at bounding box center [394, 423] width 84 height 15
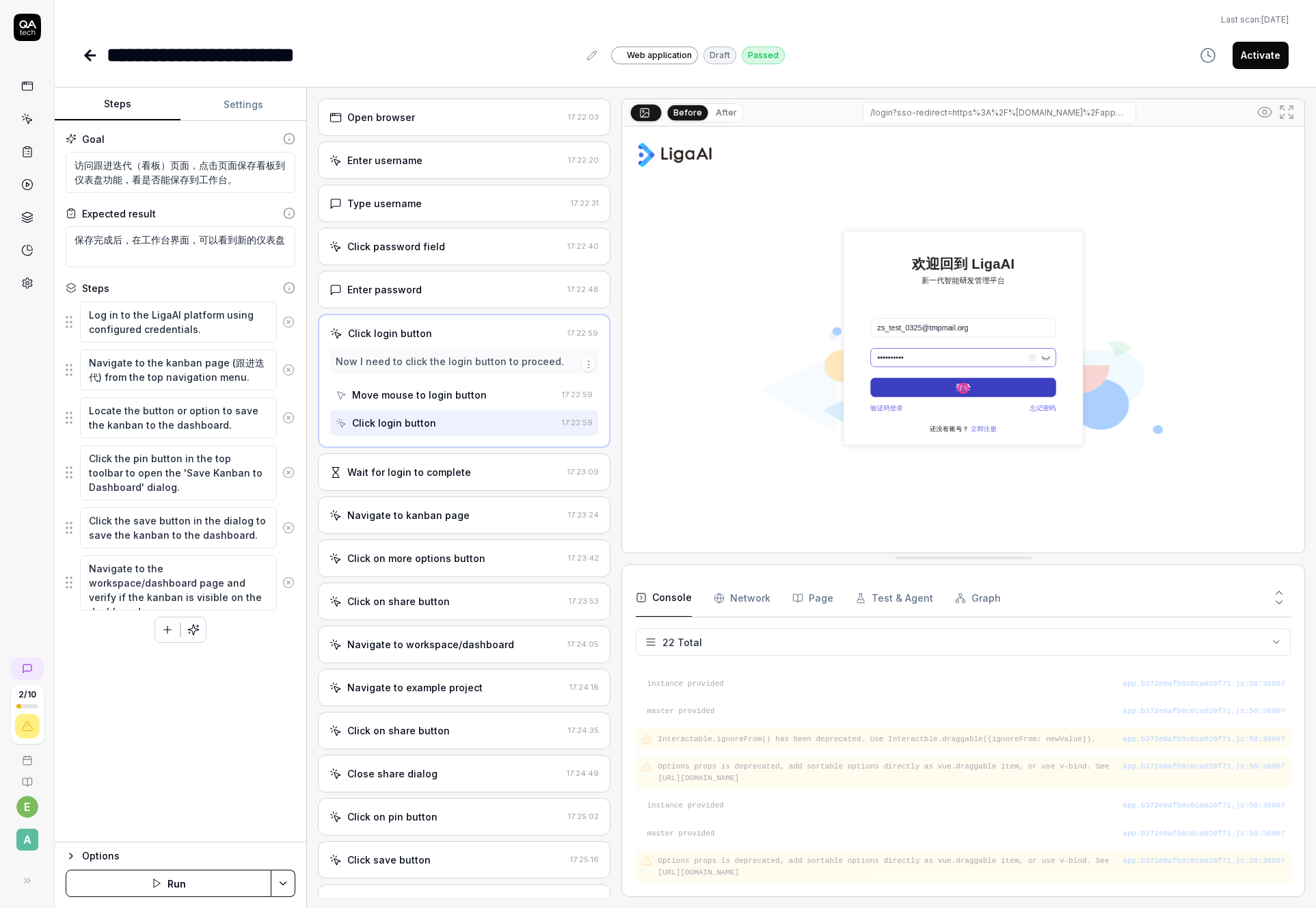
click at [1118, 222] on img at bounding box center [962, 340] width 682 height 426
click at [775, 429] on img at bounding box center [962, 340] width 682 height 426
click at [433, 284] on div "Enter password" at bounding box center [445, 290] width 232 height 15
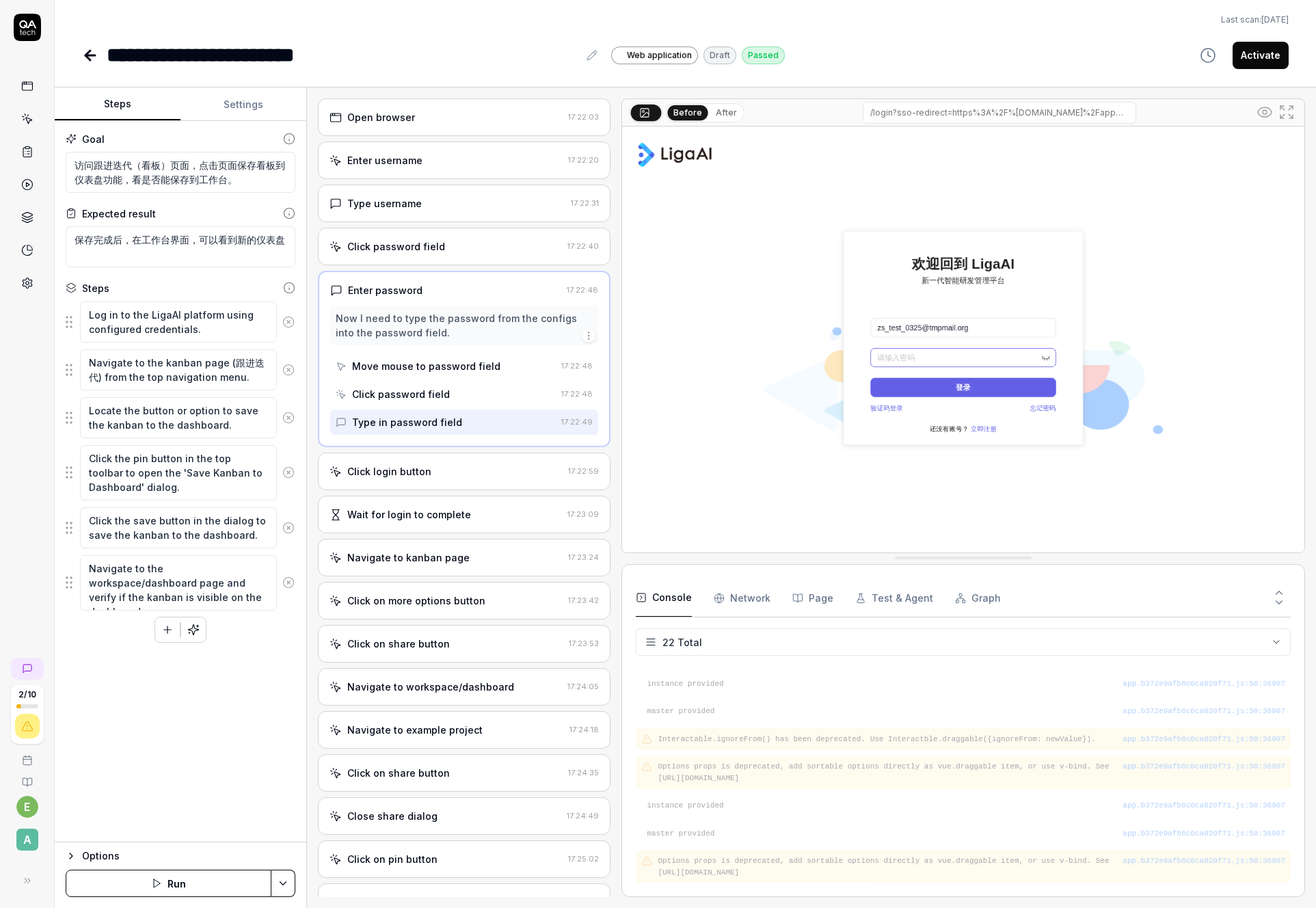
click at [428, 333] on div "Now I need to type the password from the configs into the password field." at bounding box center [465, 325] width 257 height 29
click at [429, 379] on div "Now I need to type the password from the configs into the password field. Move …" at bounding box center [465, 370] width 268 height 130
click at [430, 404] on div "Click password field" at bounding box center [446, 393] width 220 height 25
click at [428, 424] on div "Type in password field" at bounding box center [407, 423] width 110 height 15
click at [432, 279] on div "Enter password 17:22:48 Now I need to type the password from the configs into t…" at bounding box center [465, 359] width 292 height 177
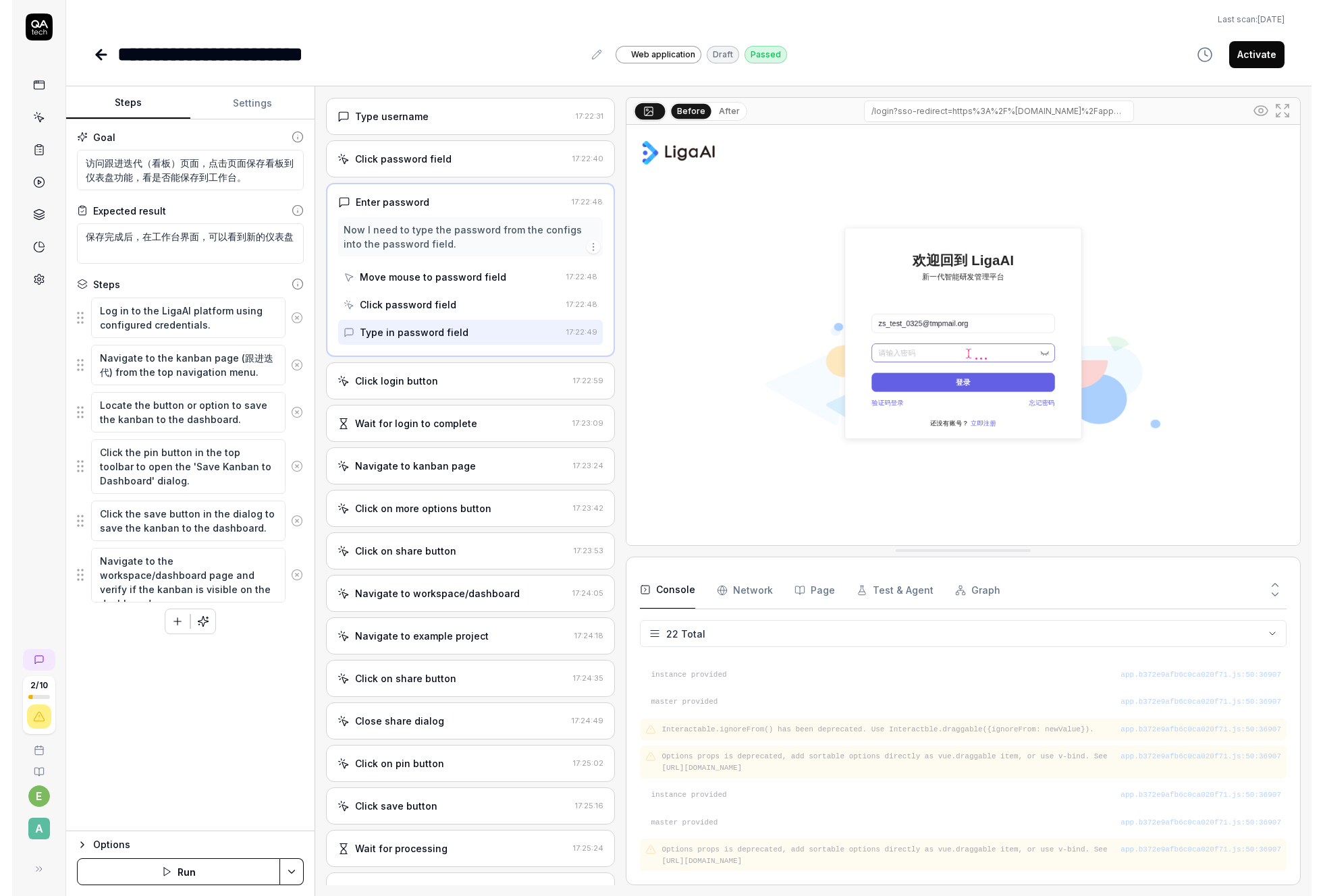
scroll to position [92, 0]
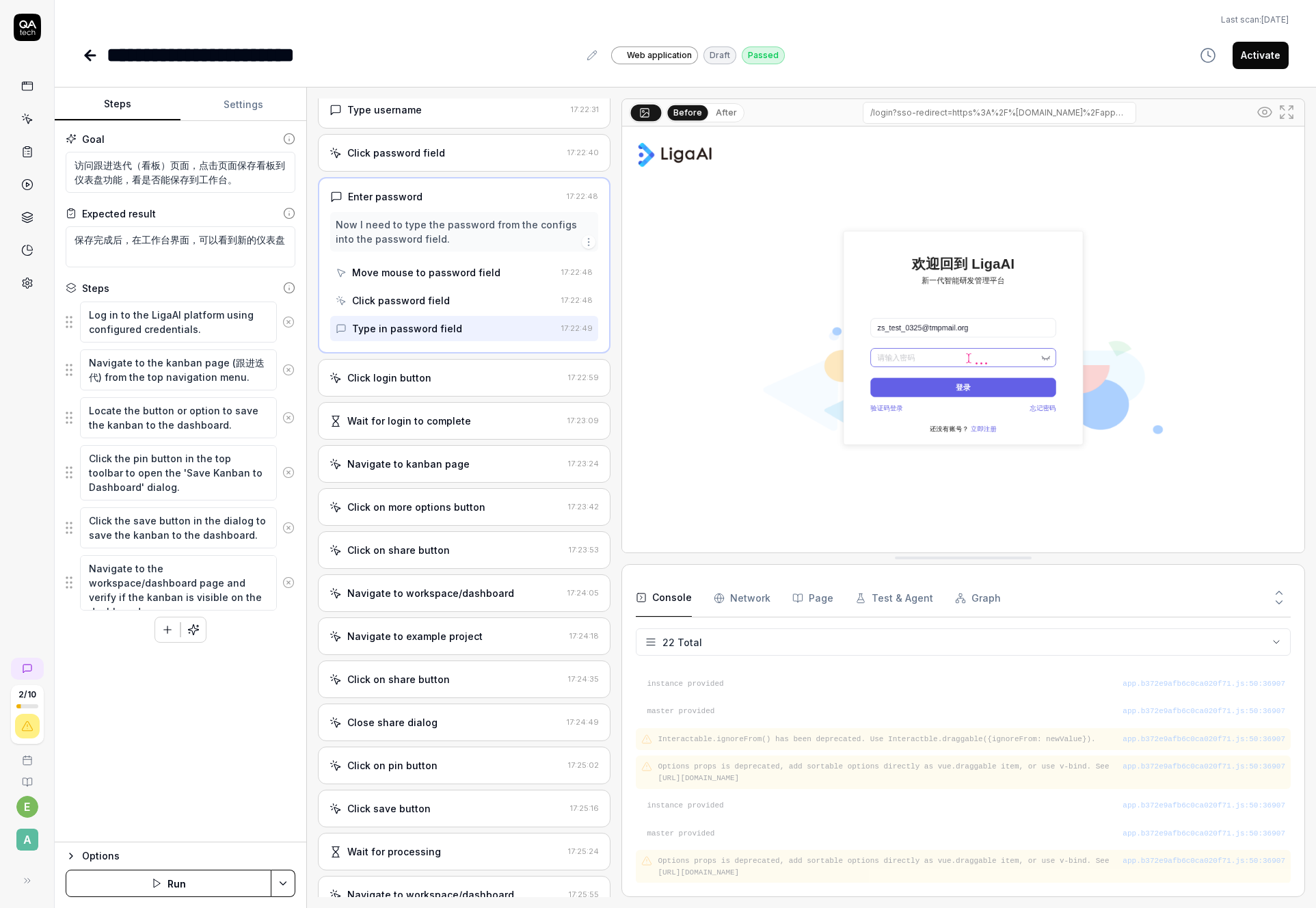
click at [965, 355] on img at bounding box center [962, 340] width 682 height 426
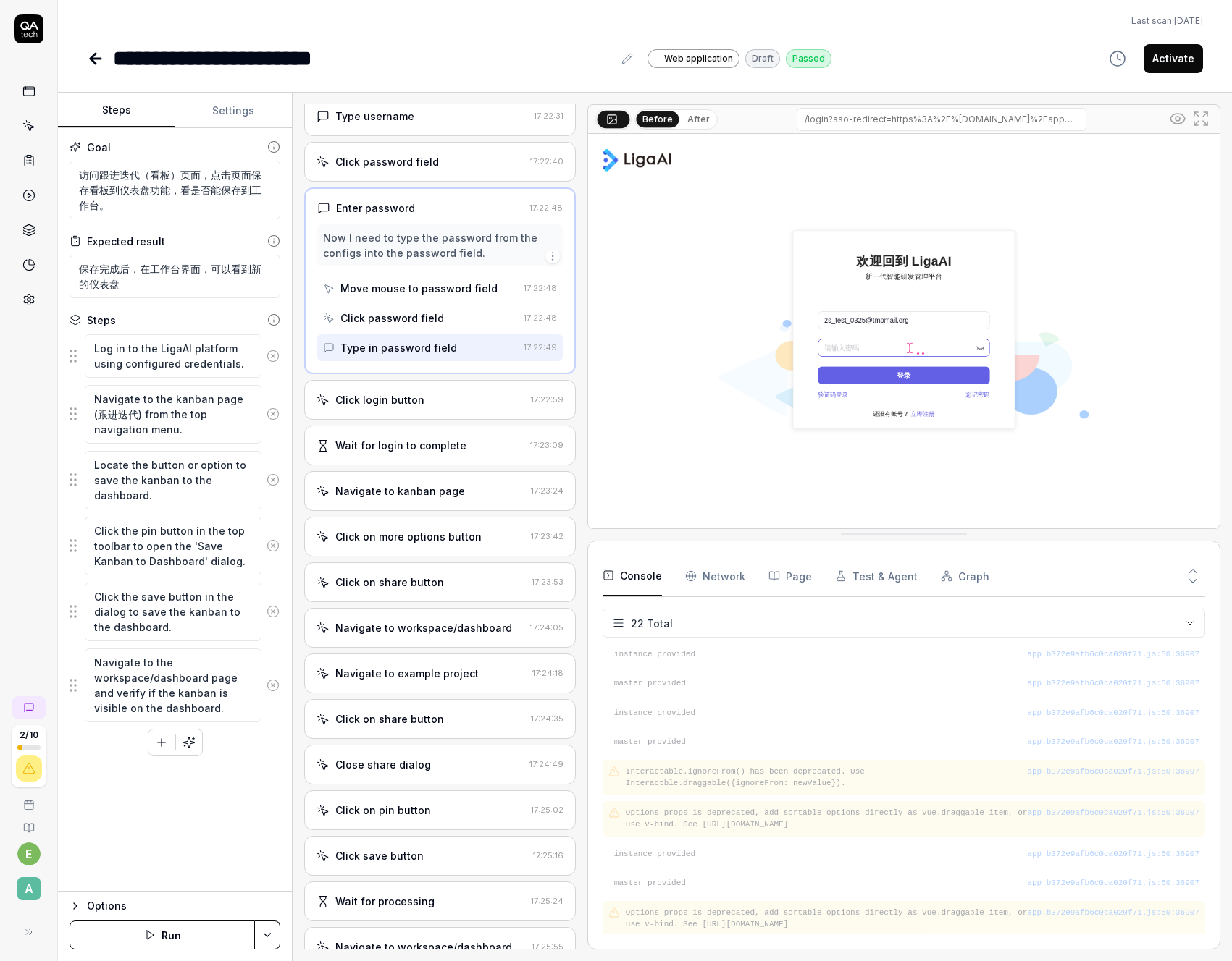
scroll to position [455, 0]
click at [428, 402] on div "Click login button" at bounding box center [420, 400] width 209 height 16
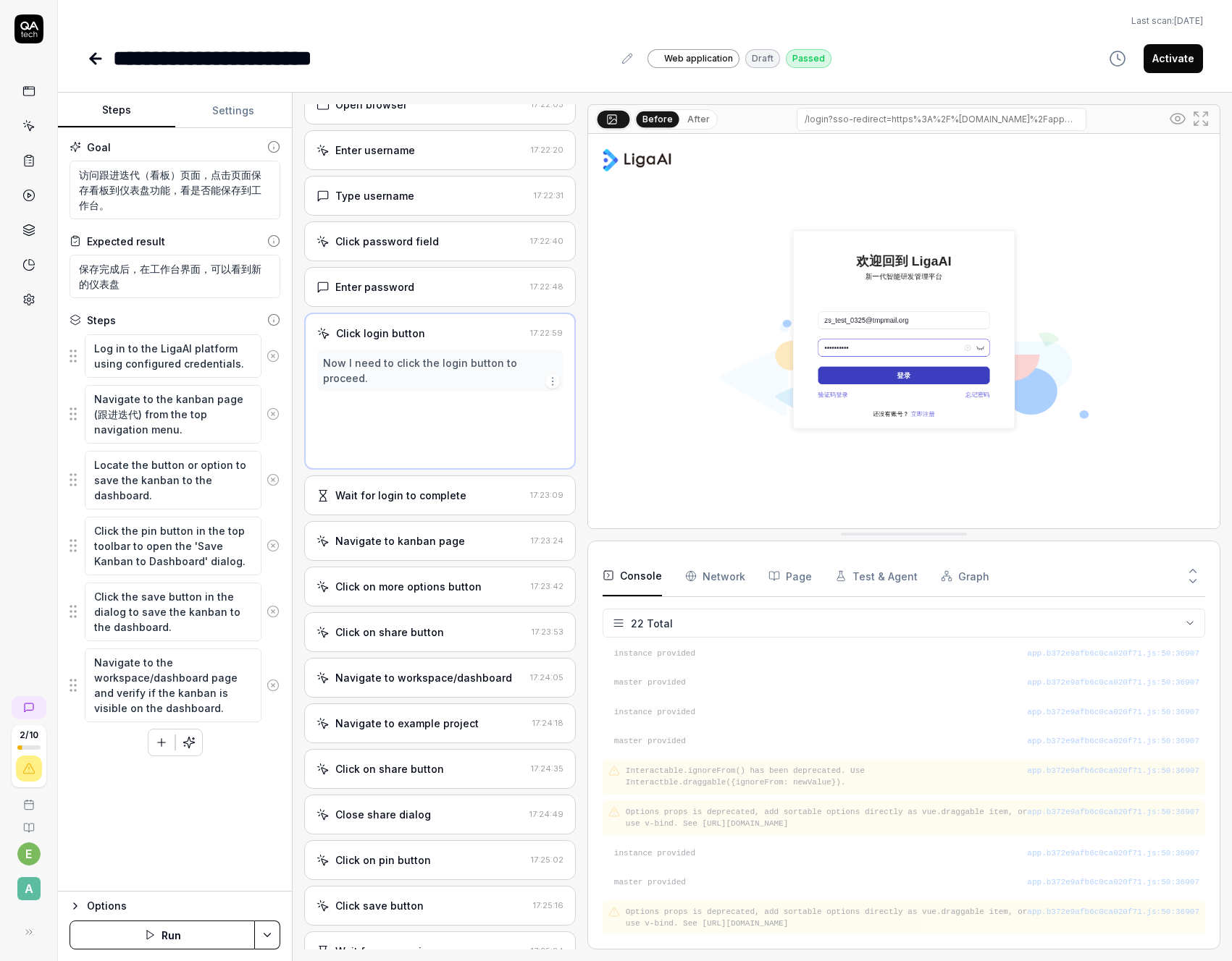
scroll to position [0, 0]
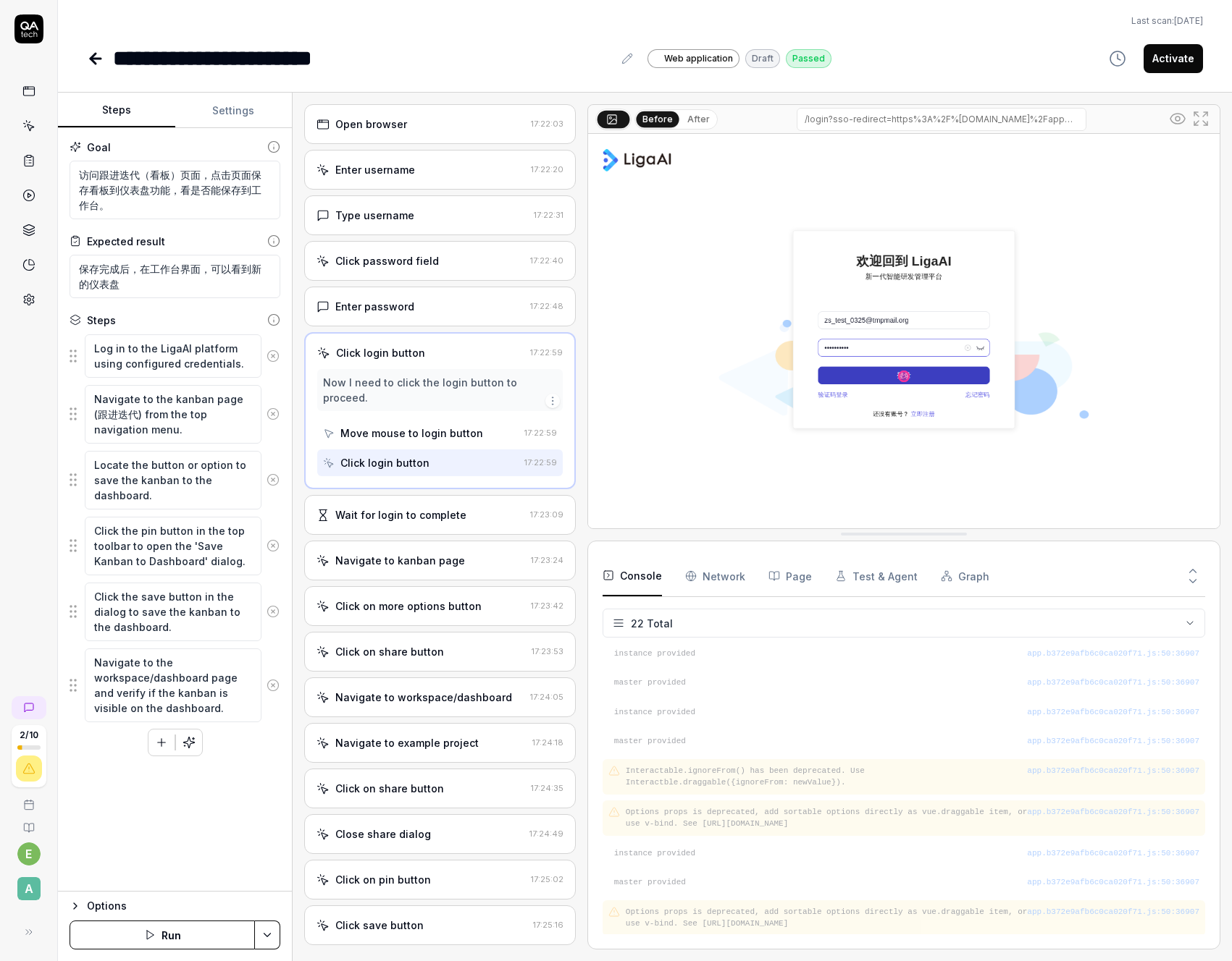
click at [398, 428] on div "Move mouse to login button" at bounding box center [412, 433] width 143 height 16
click at [395, 457] on div "Click login button" at bounding box center [384, 463] width 89 height 16
click at [403, 434] on div "Move mouse to login button" at bounding box center [412, 433] width 143 height 16
click at [401, 462] on div "Click login button" at bounding box center [384, 463] width 89 height 16
click at [410, 437] on div "Move mouse to login button" at bounding box center [412, 433] width 143 height 16
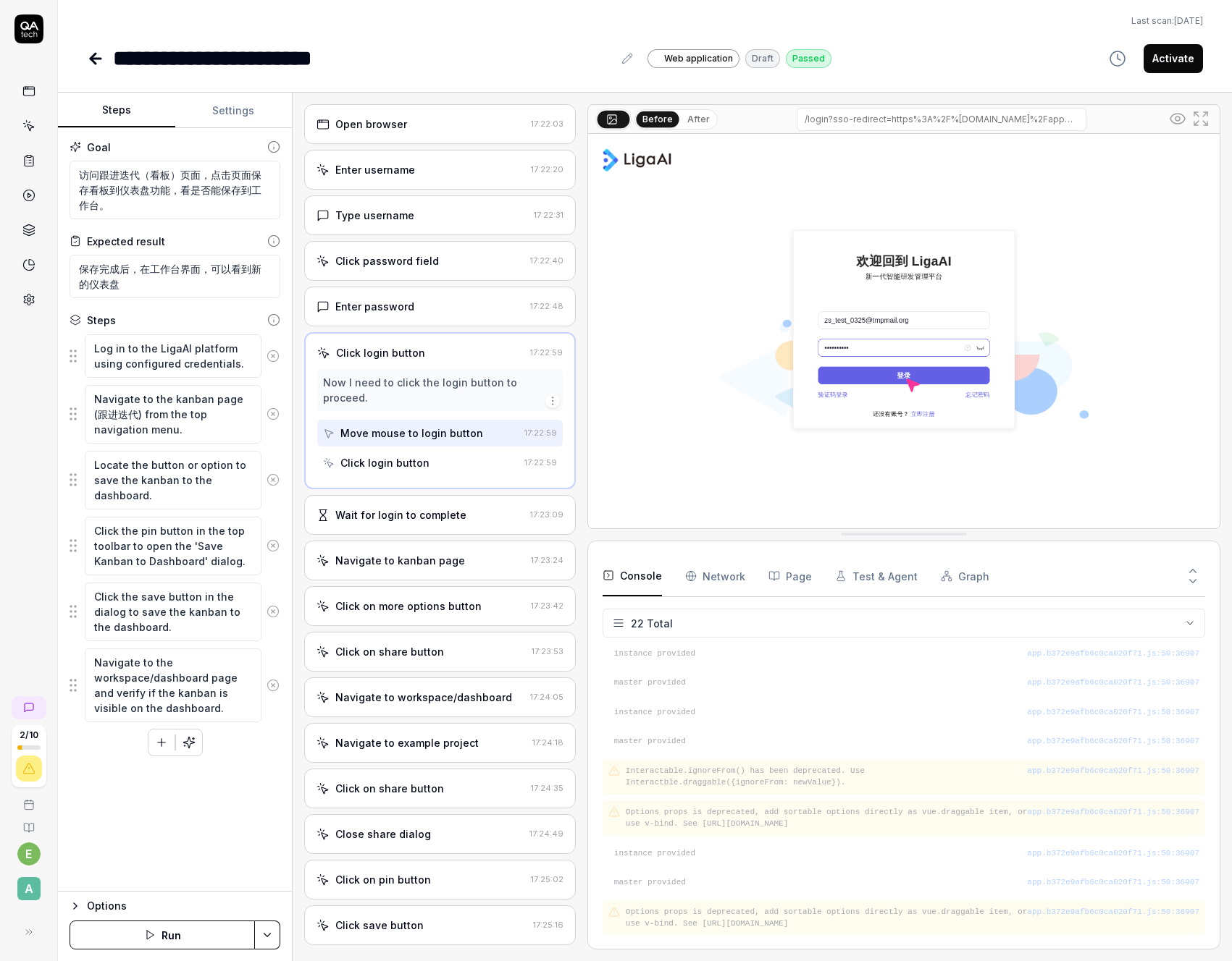
click at [403, 466] on div "Click login button" at bounding box center [384, 463] width 89 height 16
click at [411, 440] on div "Move mouse to login button" at bounding box center [412, 433] width 143 height 16
click at [407, 462] on div "Click login button" at bounding box center [384, 463] width 89 height 16
click at [416, 376] on div "Now I need to click the login button to proceed." at bounding box center [440, 390] width 234 height 30
click at [409, 417] on div "Now I need to click the login button to proceed. Move mouse to login button 17:…" at bounding box center [440, 422] width 245 height 107
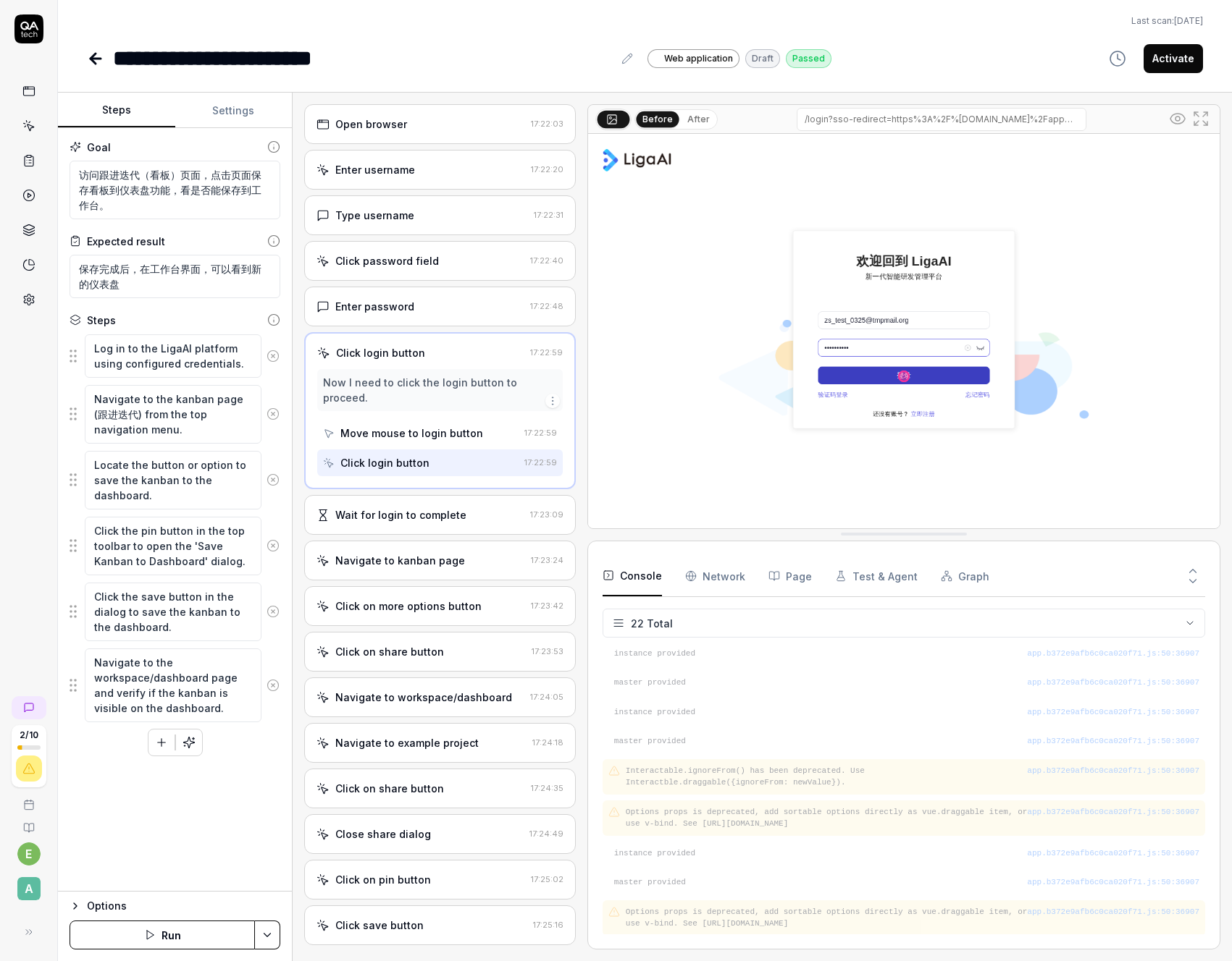
drag, startPoint x: 405, startPoint y: 435, endPoint x: 398, endPoint y: 463, distance: 28.9
click at [405, 435] on div "Move mouse to login button" at bounding box center [412, 433] width 143 height 16
click at [398, 463] on div "Click login button" at bounding box center [384, 463] width 89 height 16
type textarea "*"
